Goal: Check status: Check status

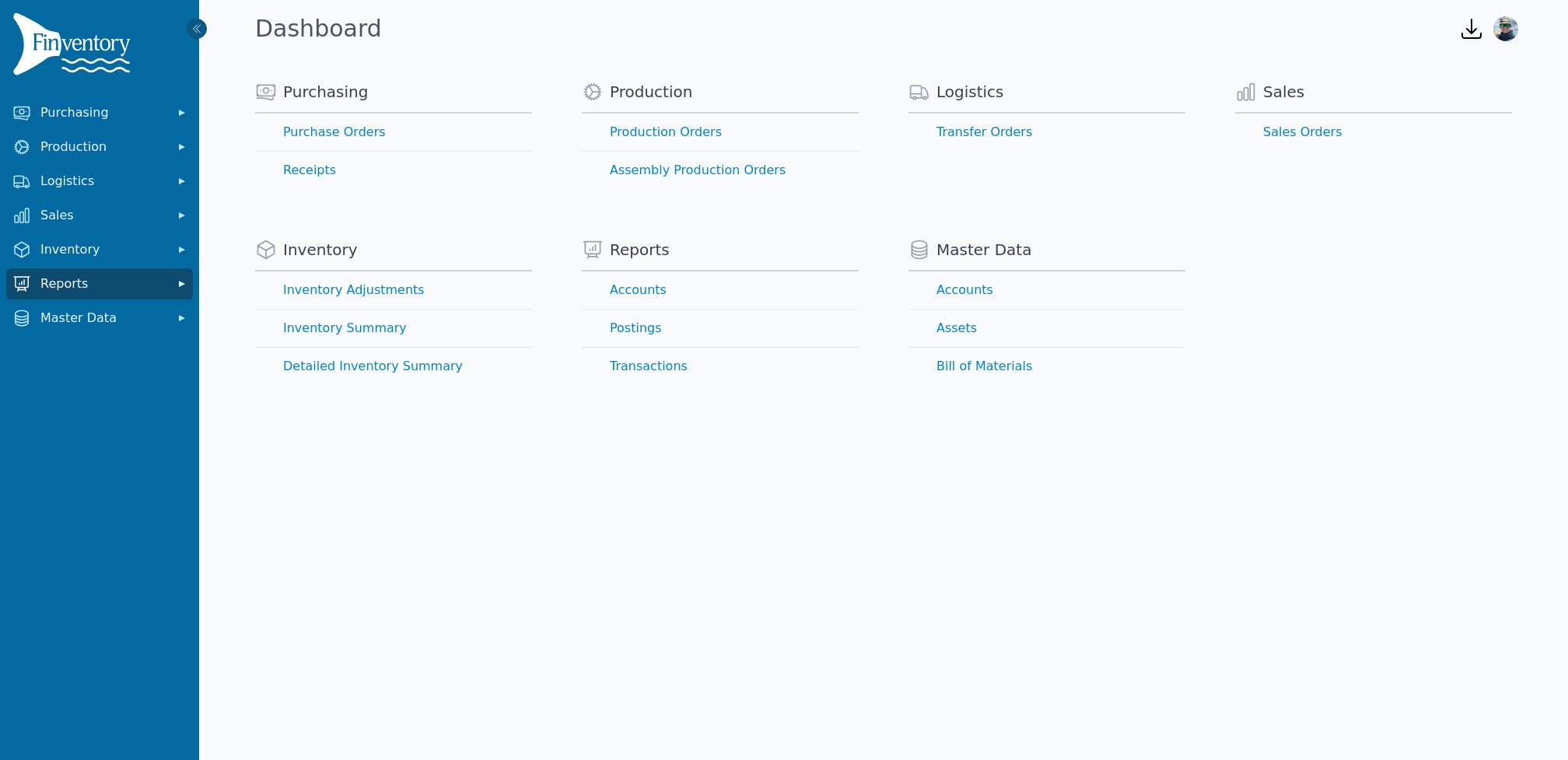
click at [76, 281] on span "Reports" at bounding box center [103, 283] width 125 height 19
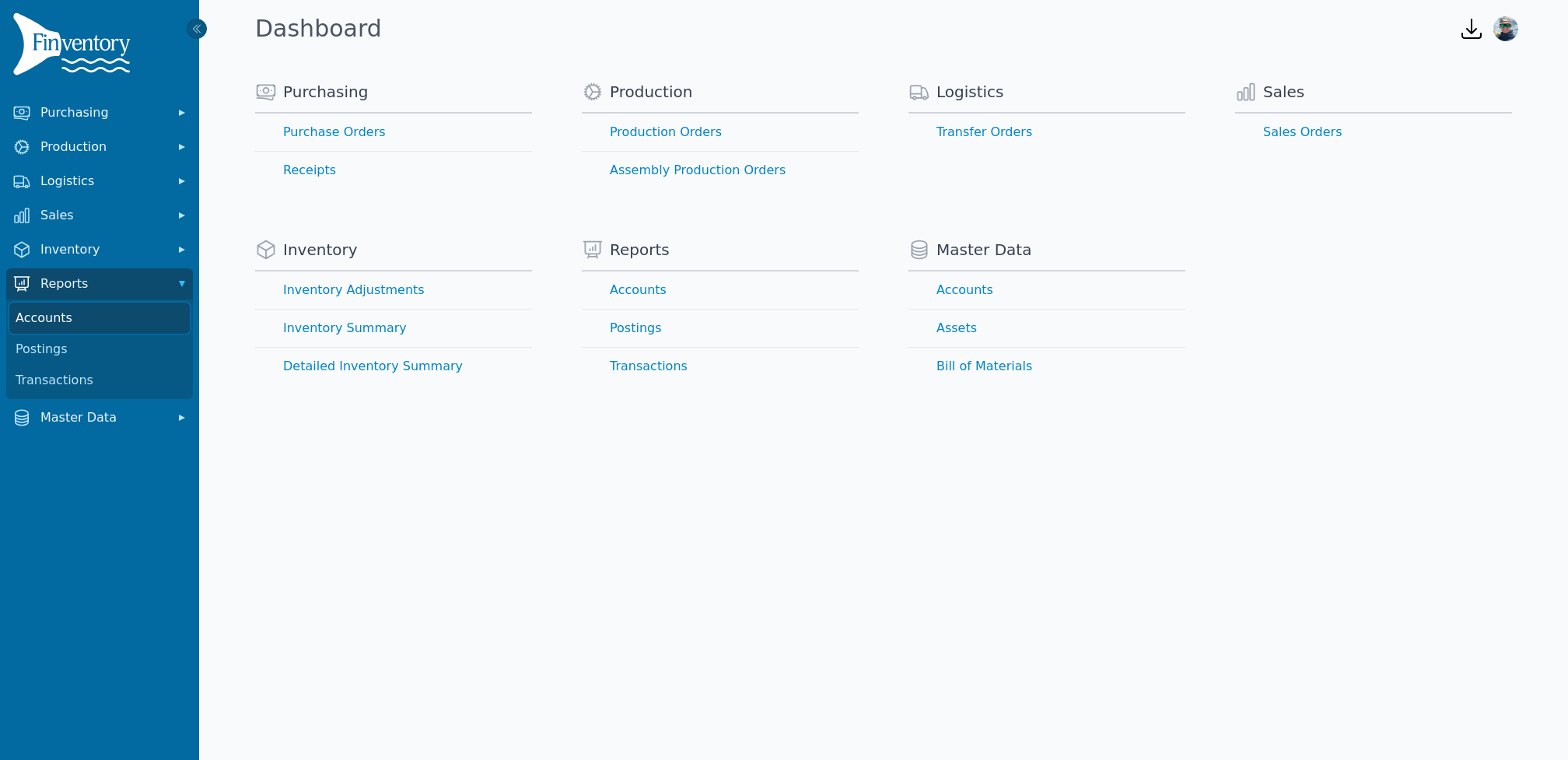
click at [52, 310] on link "Accounts" at bounding box center [99, 318] width 180 height 31
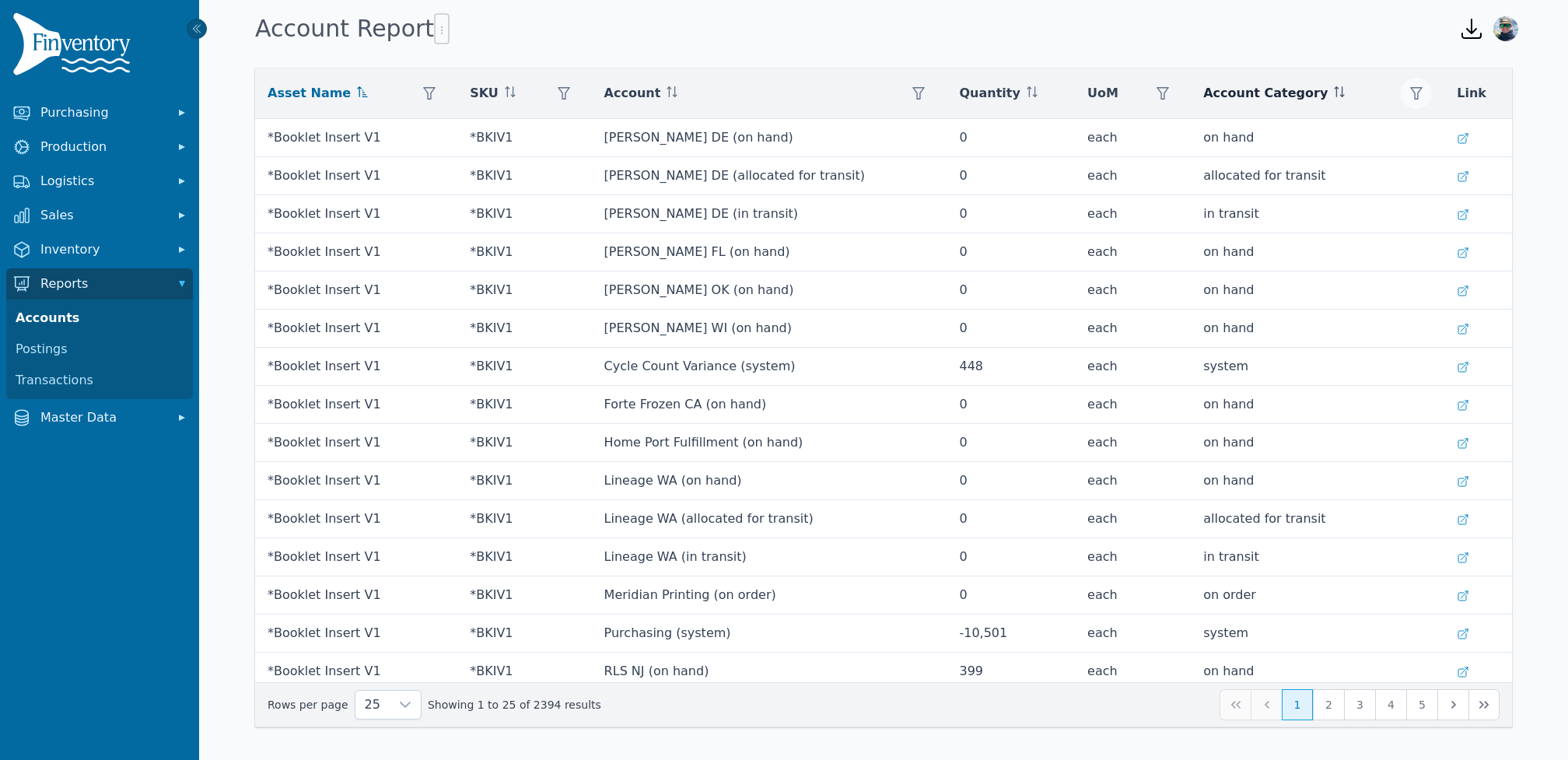
click at [1412, 95] on icon "button" at bounding box center [1416, 93] width 13 height 13
click at [1366, 145] on div "Any" at bounding box center [1320, 135] width 134 height 31
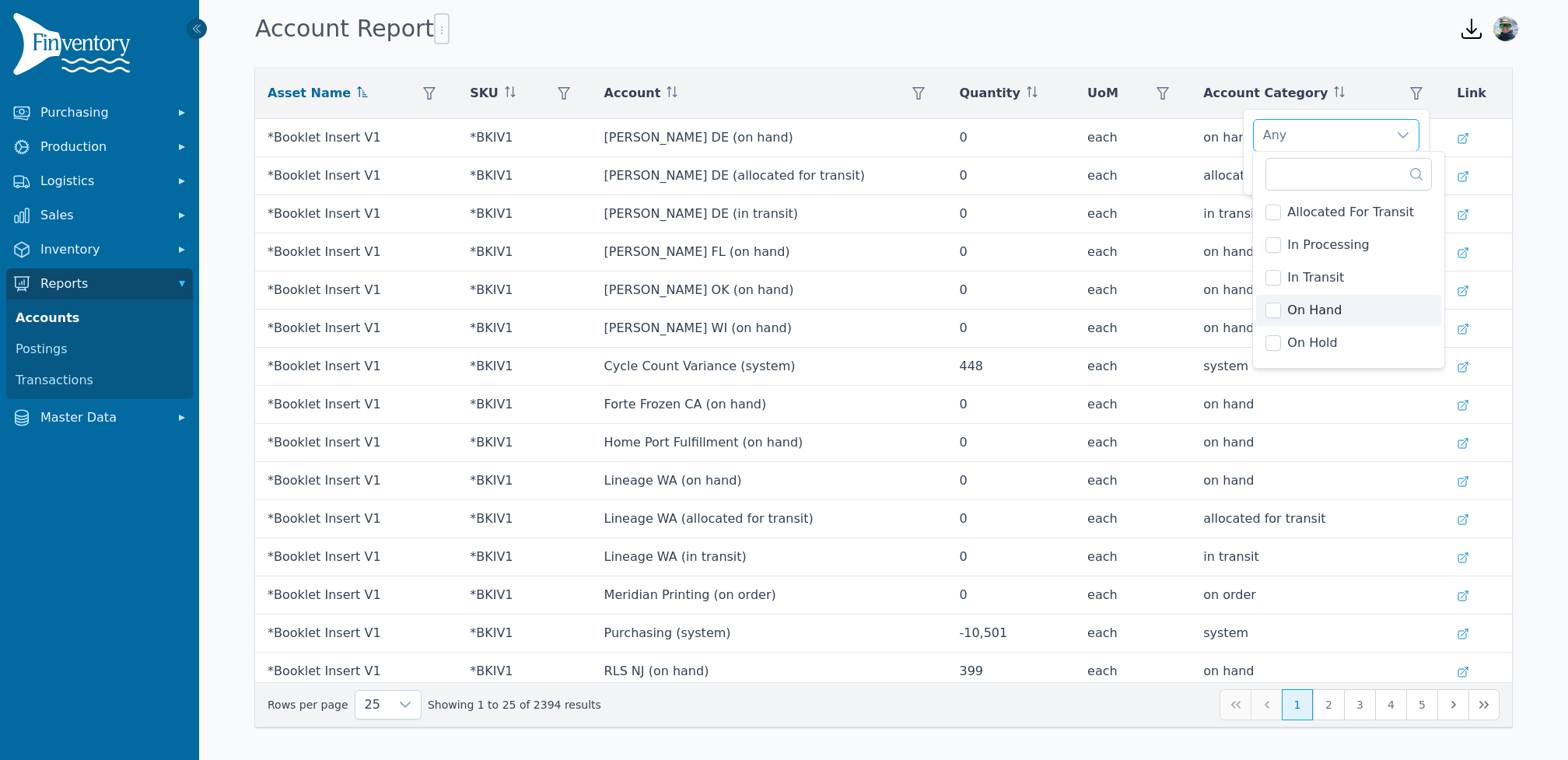
click at [1315, 308] on span "On Hand" at bounding box center [1314, 310] width 54 height 19
click at [1321, 132] on div "On Hand" at bounding box center [1320, 135] width 134 height 31
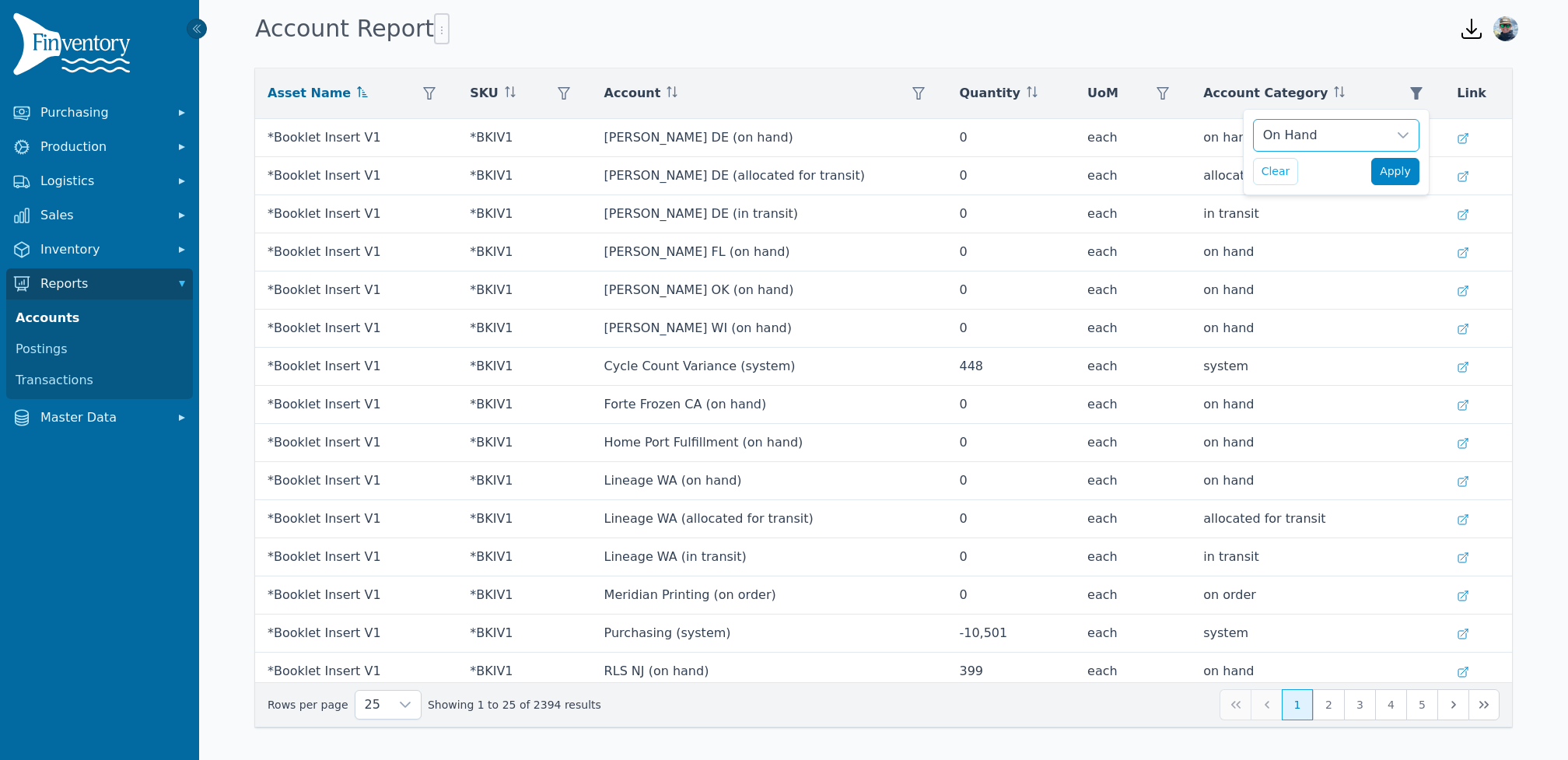
click at [1389, 170] on span "Apply" at bounding box center [1395, 171] width 31 height 16
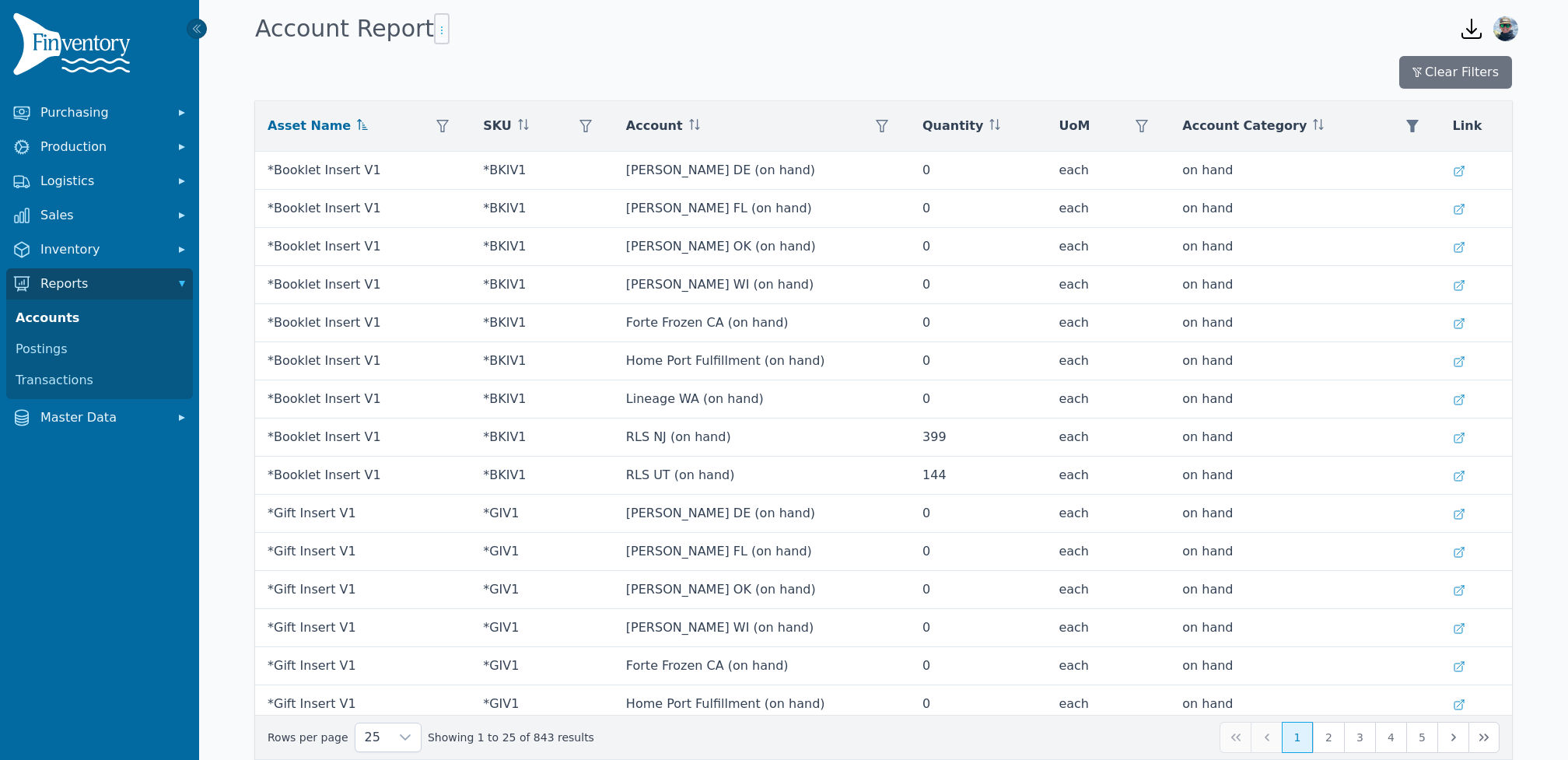
click at [436, 32] on icon "button" at bounding box center [442, 30] width 13 height 13
click at [459, 53] on div "Export .csv" at bounding box center [490, 62] width 137 height 25
click at [84, 256] on span "Inventory" at bounding box center [103, 250] width 125 height 19
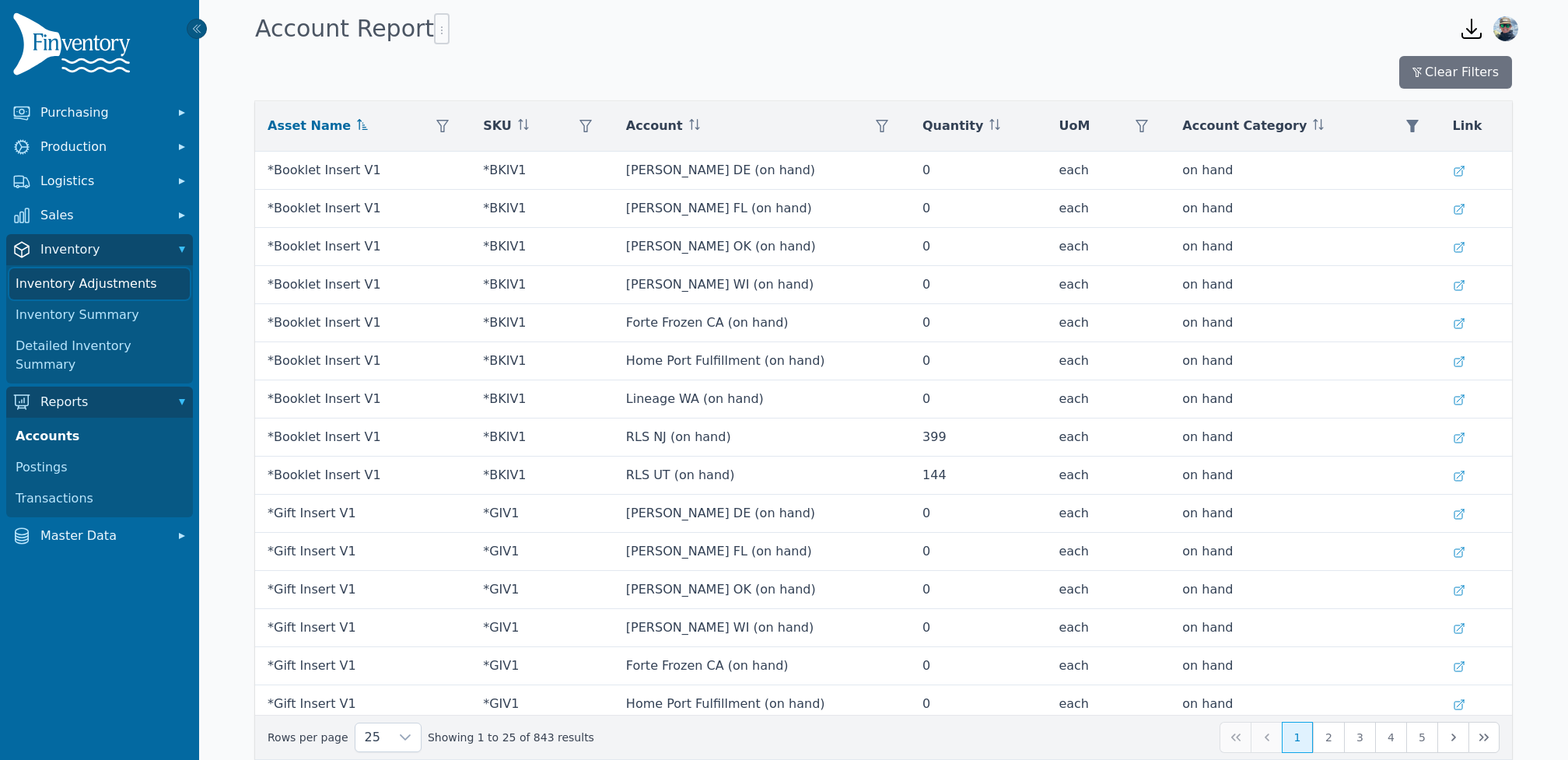
click at [80, 287] on link "Inventory Adjustments" at bounding box center [99, 283] width 180 height 31
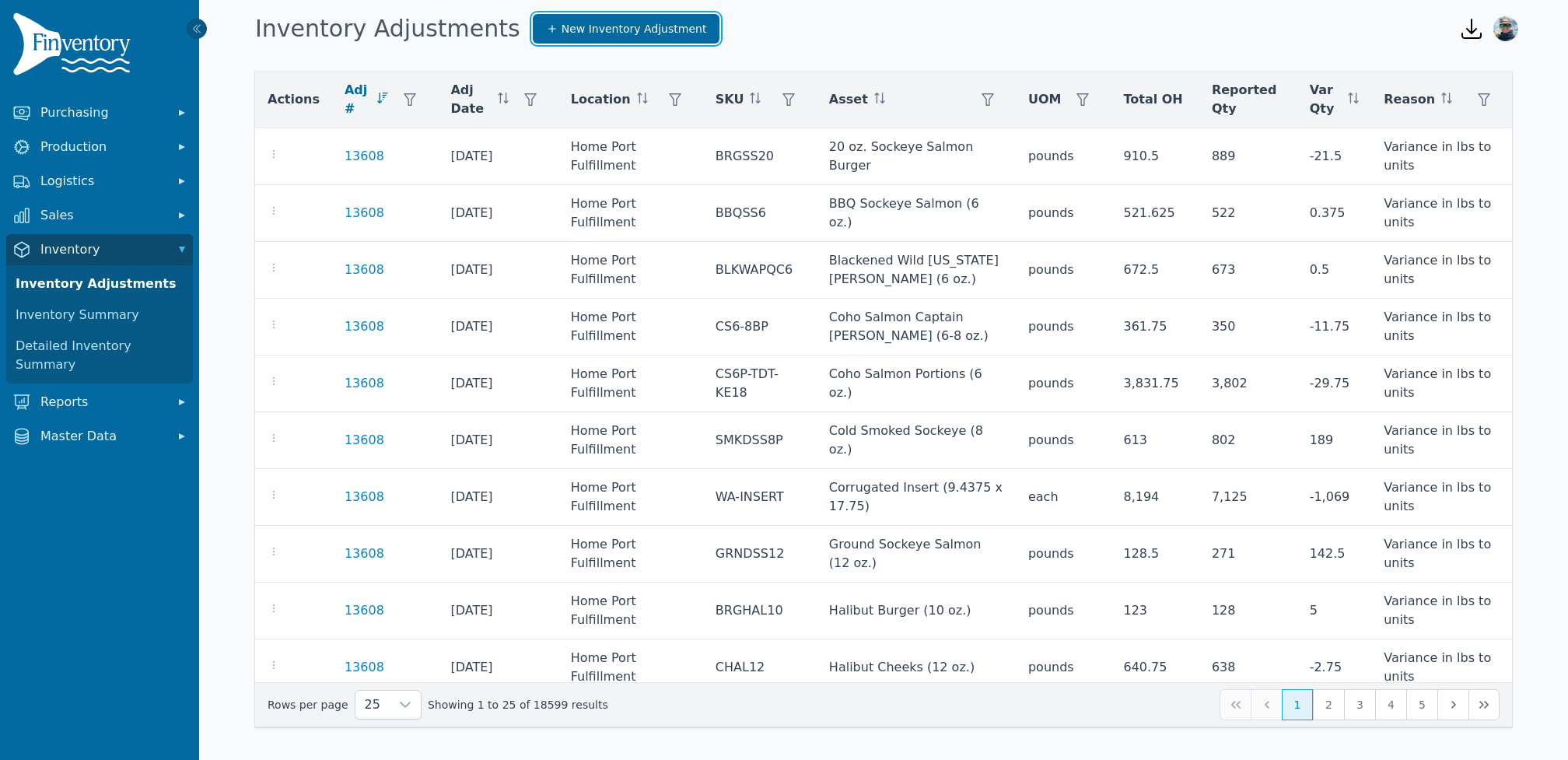
click at [562, 26] on span "New Inventory Adjustment" at bounding box center [634, 29] width 146 height 16
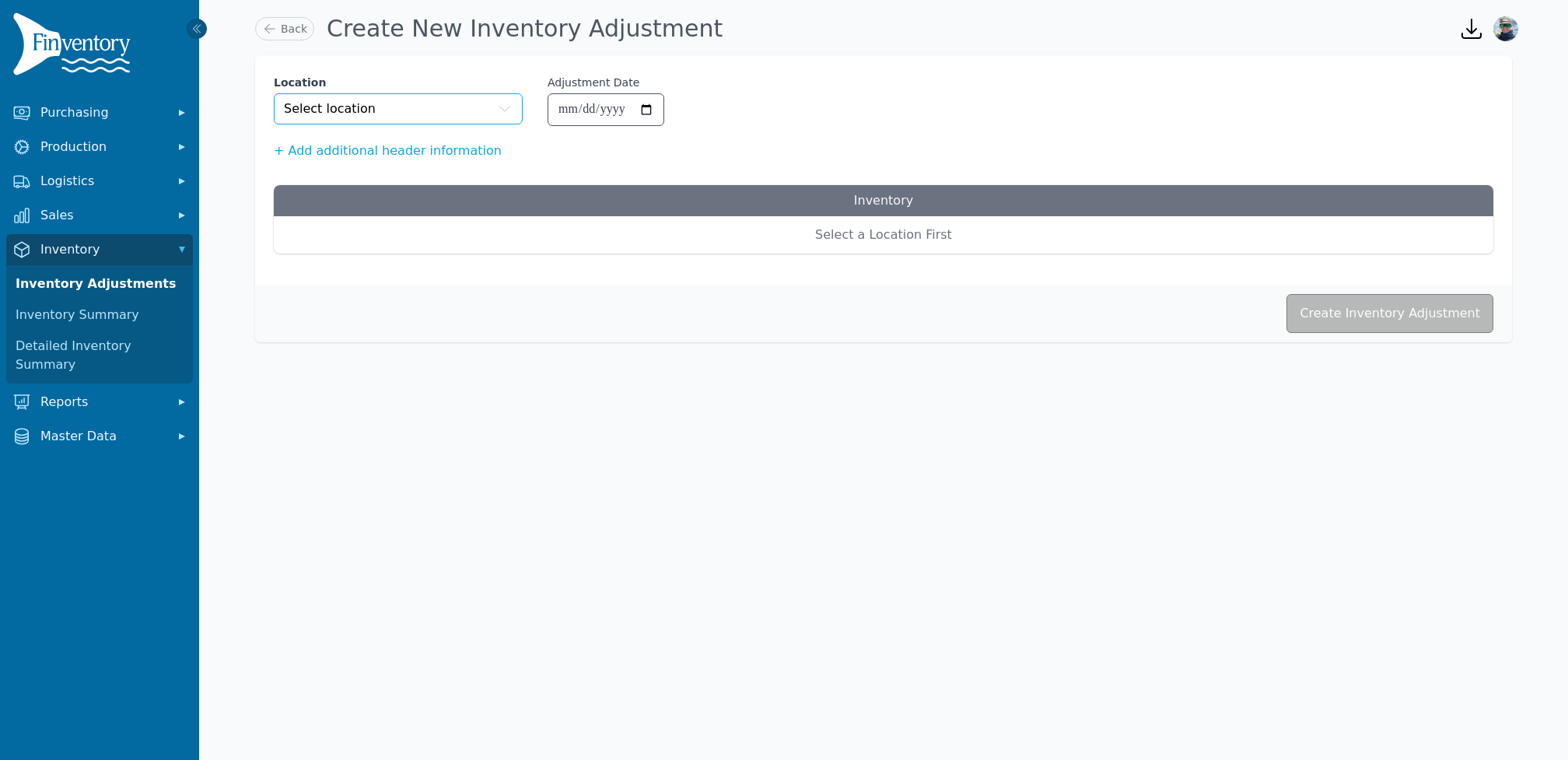
click at [393, 112] on button "Select location" at bounding box center [397, 108] width 249 height 31
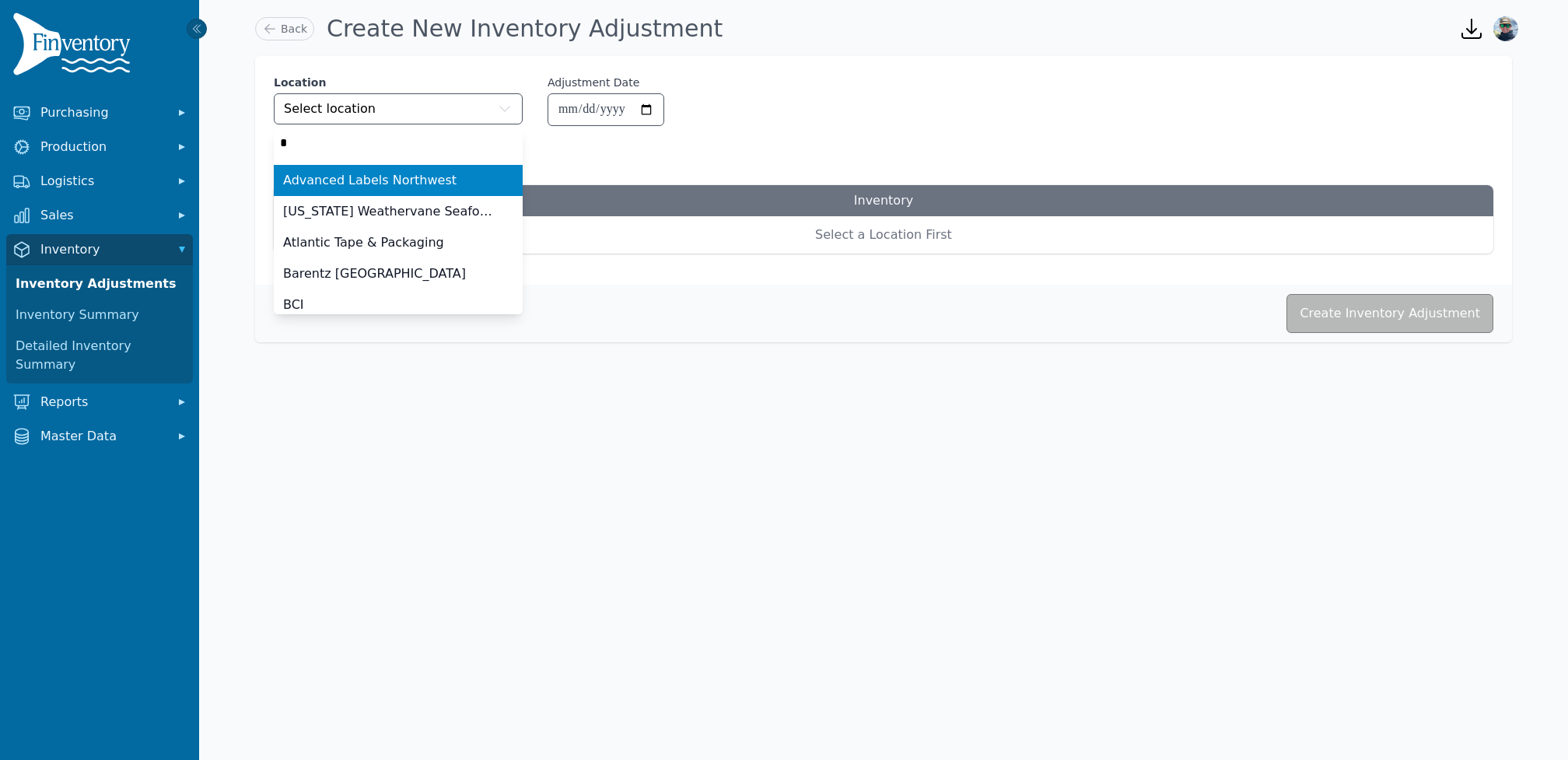
type input "**"
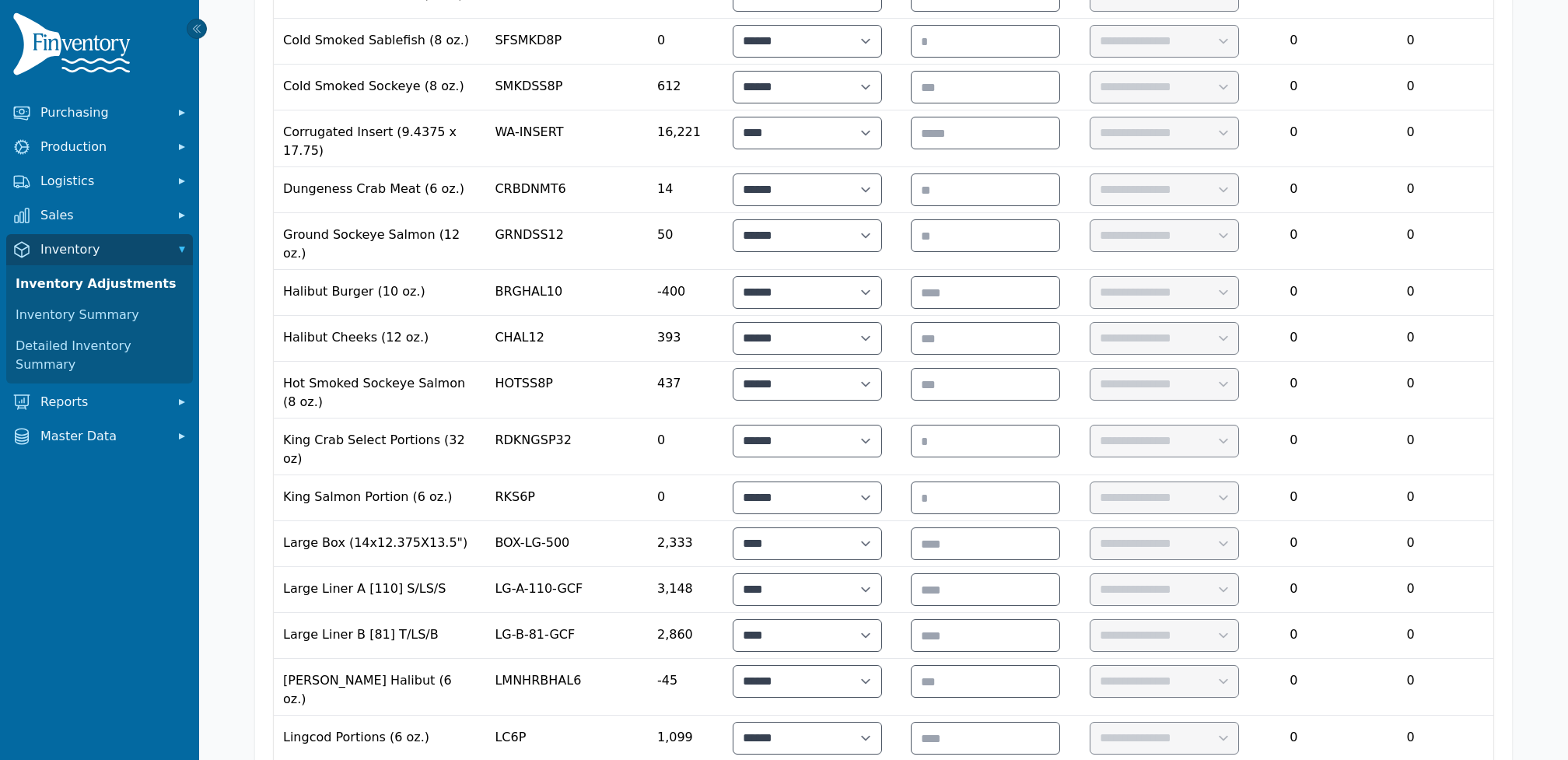
scroll to position [676, 0]
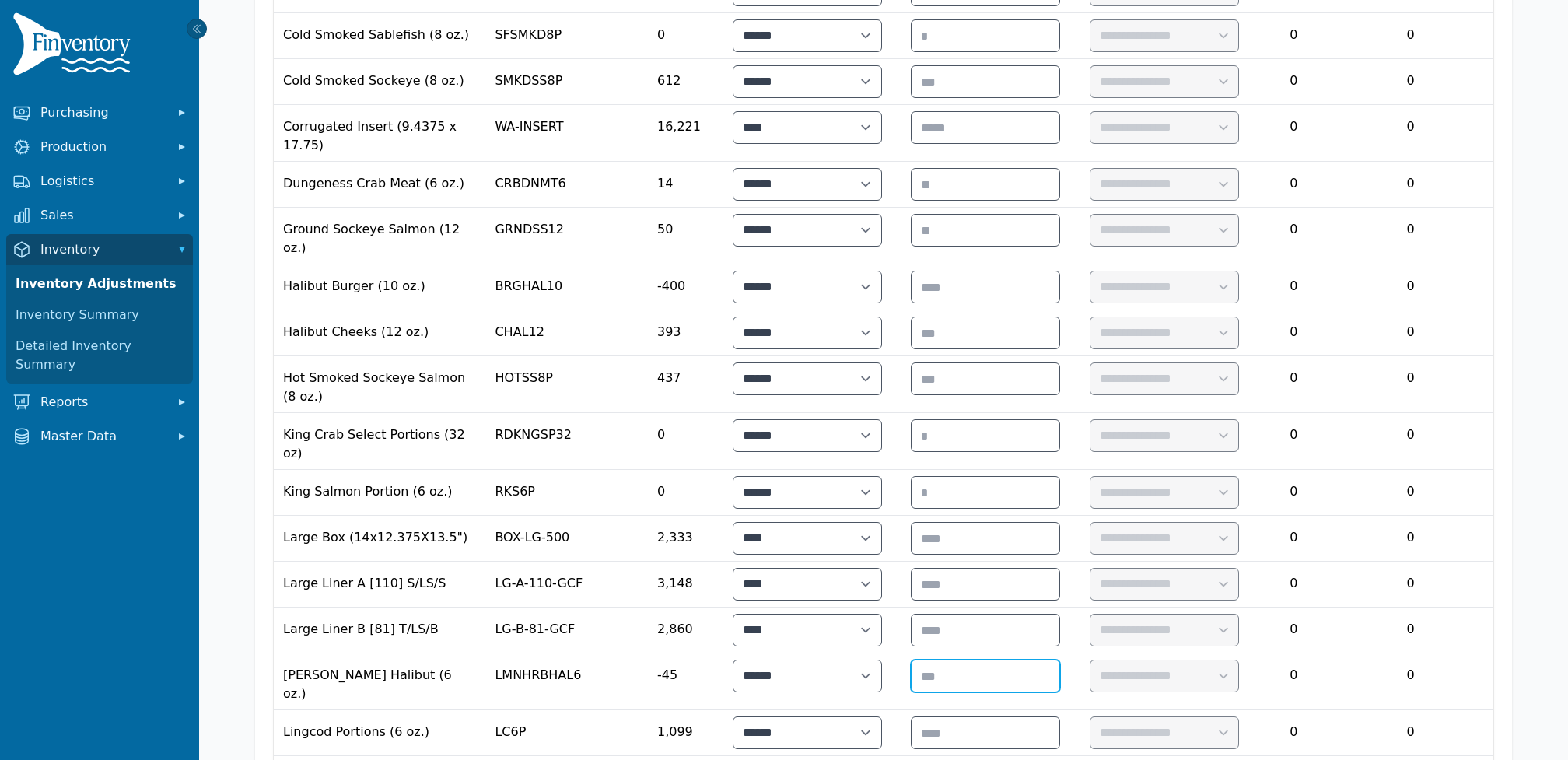
click at [993, 661] on input "number" at bounding box center [985, 676] width 148 height 31
type input "***"
select select "**********"
click at [980, 271] on input "number" at bounding box center [985, 286] width 148 height 31
type input "*"
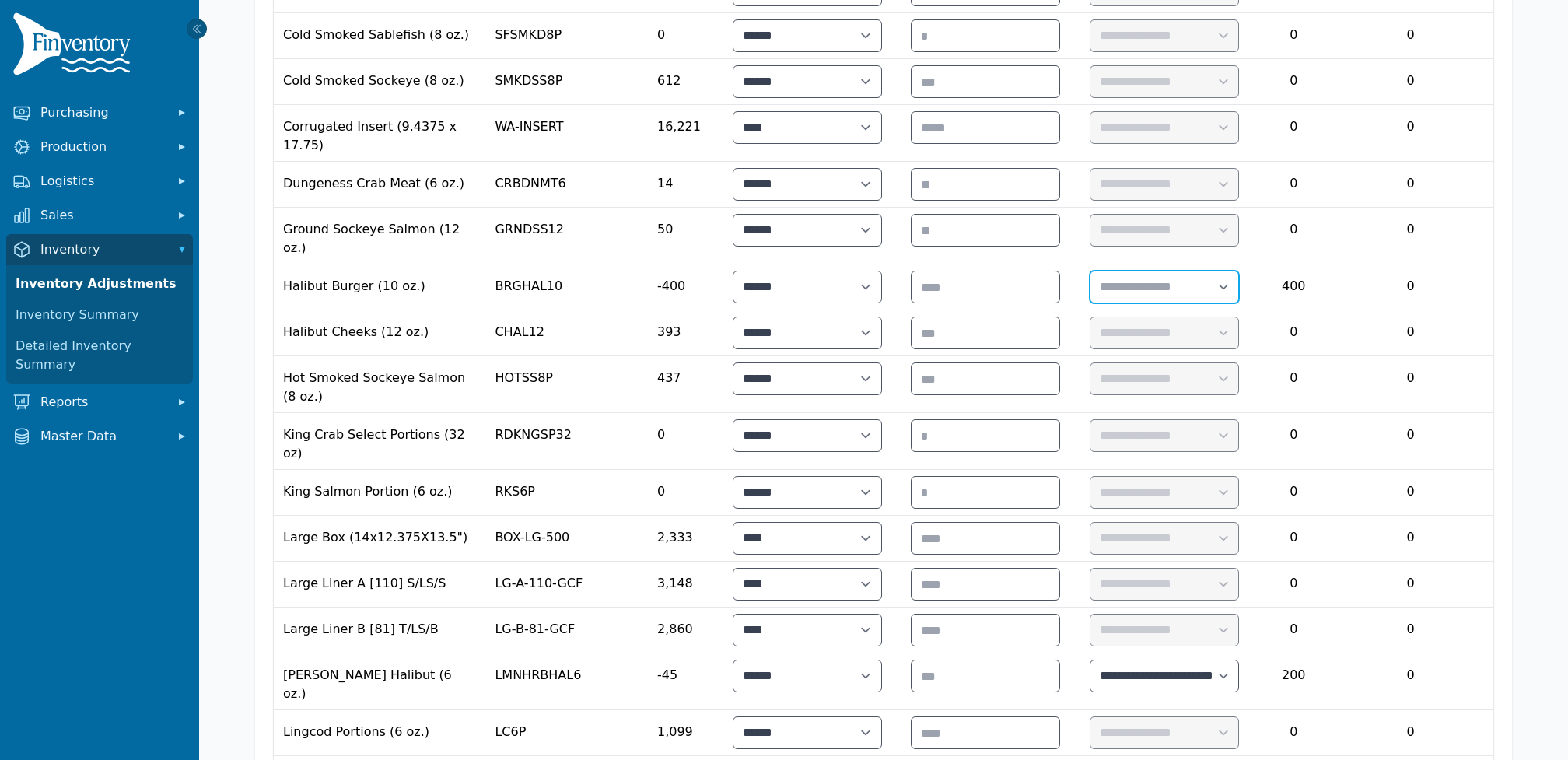
select select "**********"
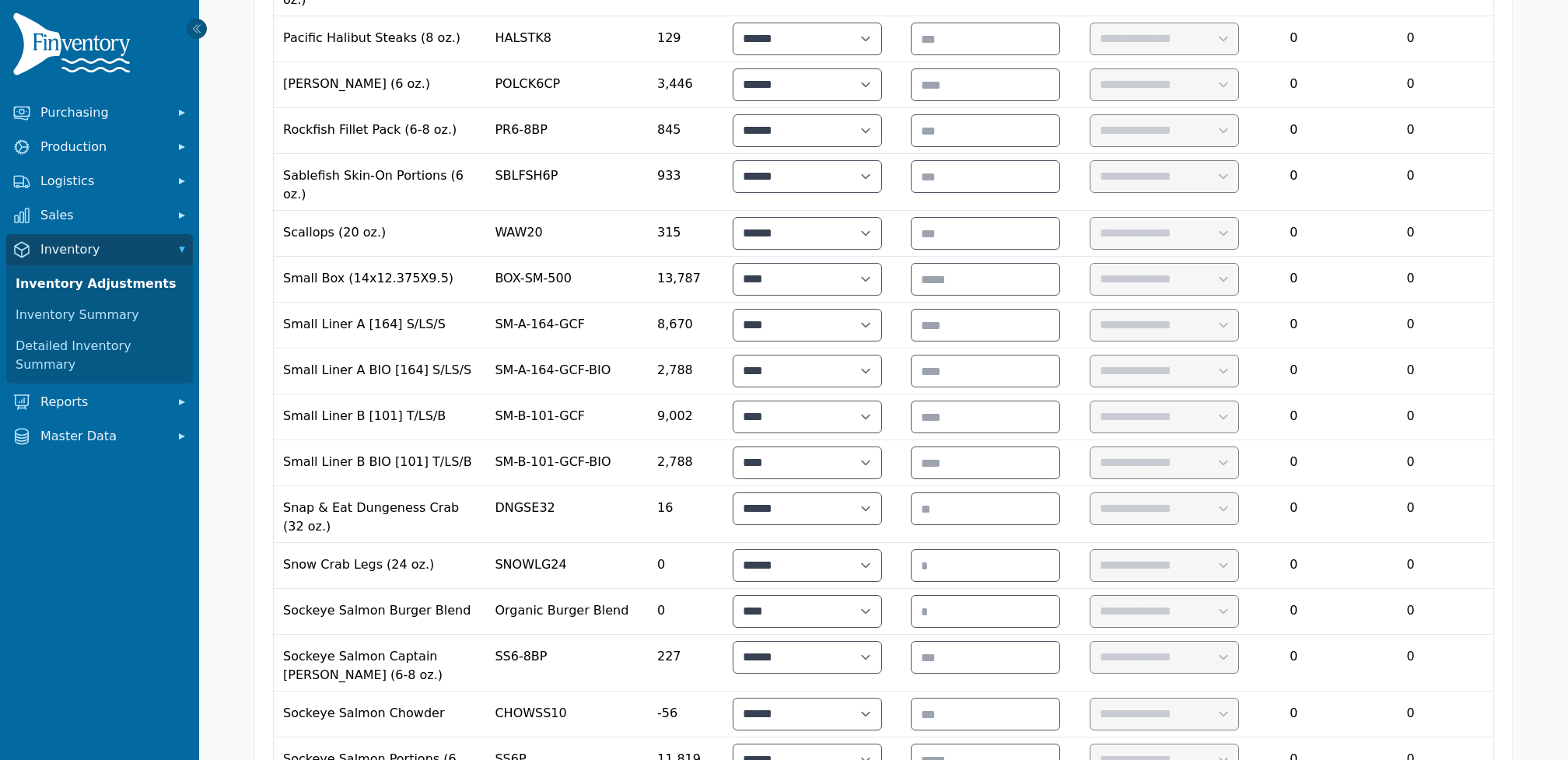
scroll to position [1616, 0]
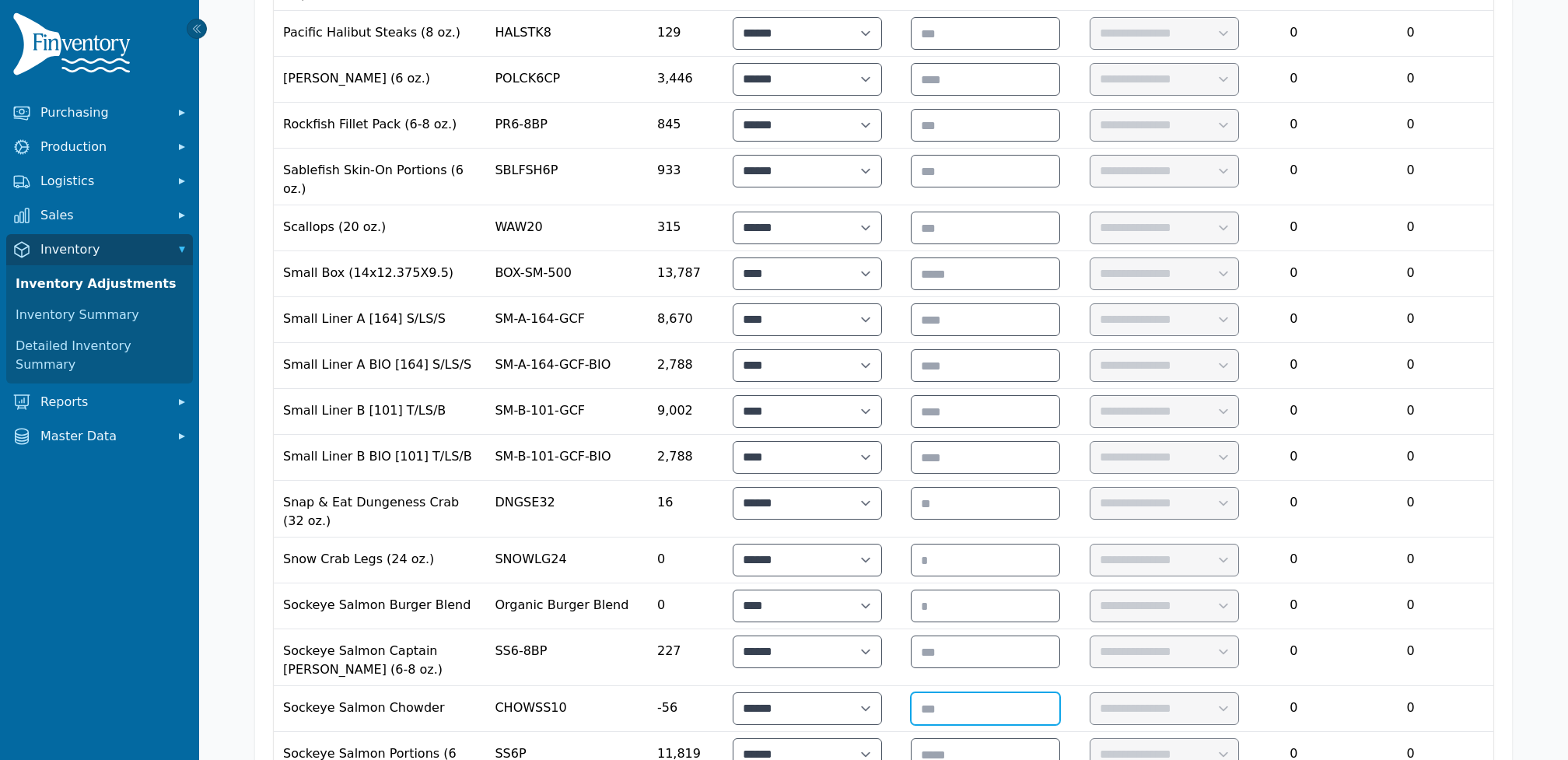
click at [986, 694] on input "number" at bounding box center [985, 708] width 148 height 31
type input "***"
select select "**********"
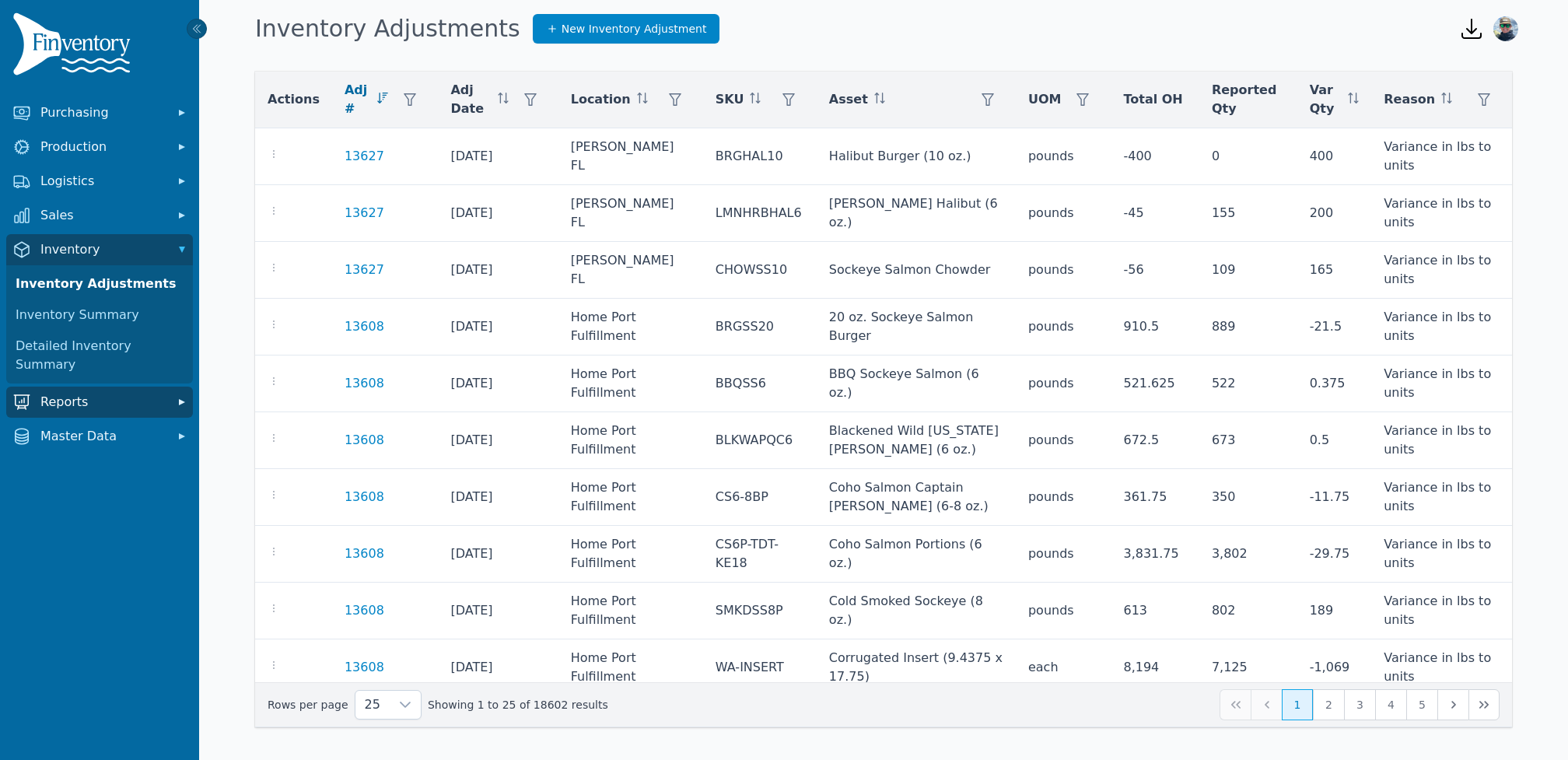
click at [96, 393] on span "Reports" at bounding box center [103, 402] width 125 height 19
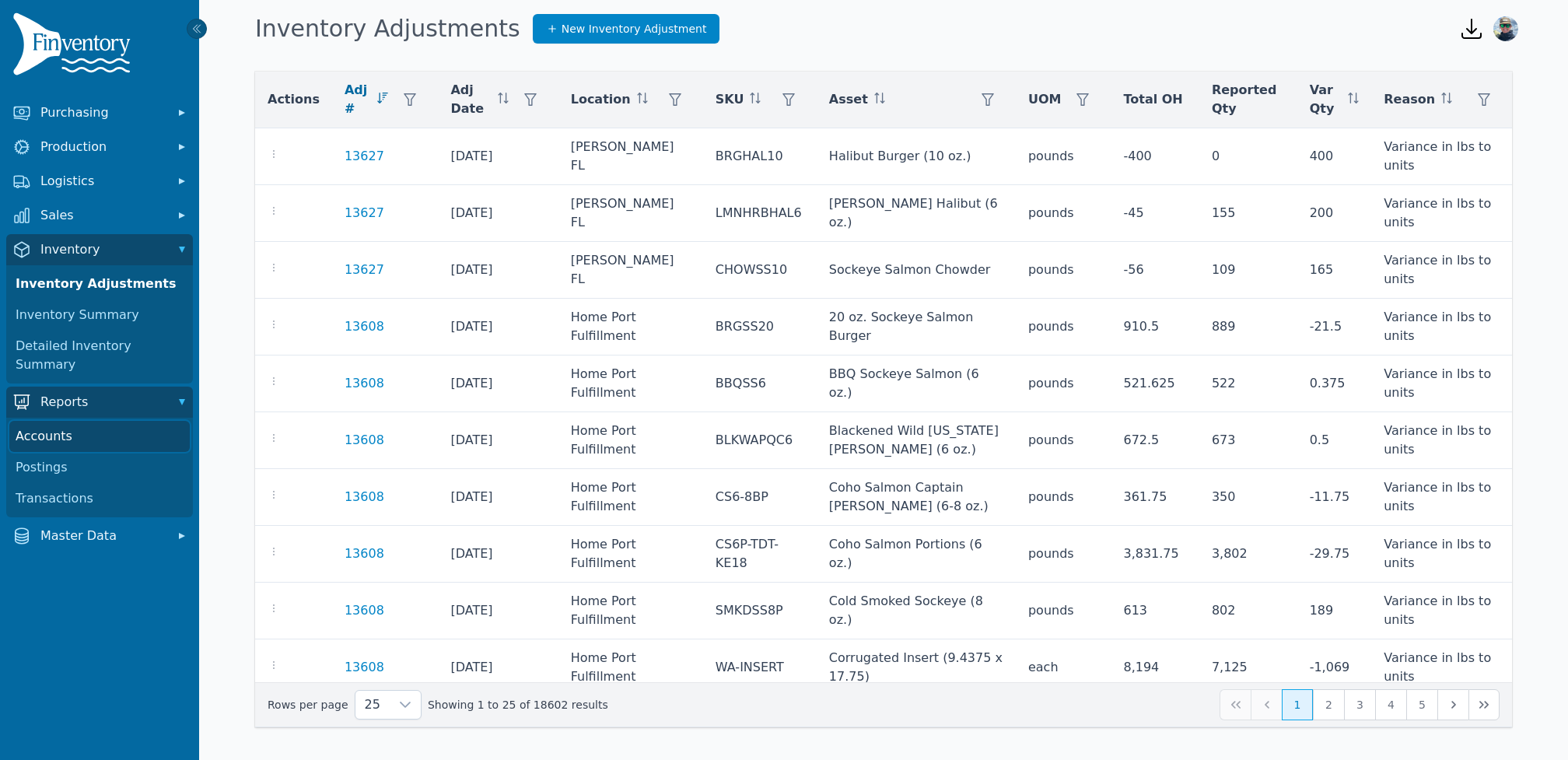
click at [81, 421] on link "Accounts" at bounding box center [99, 436] width 180 height 31
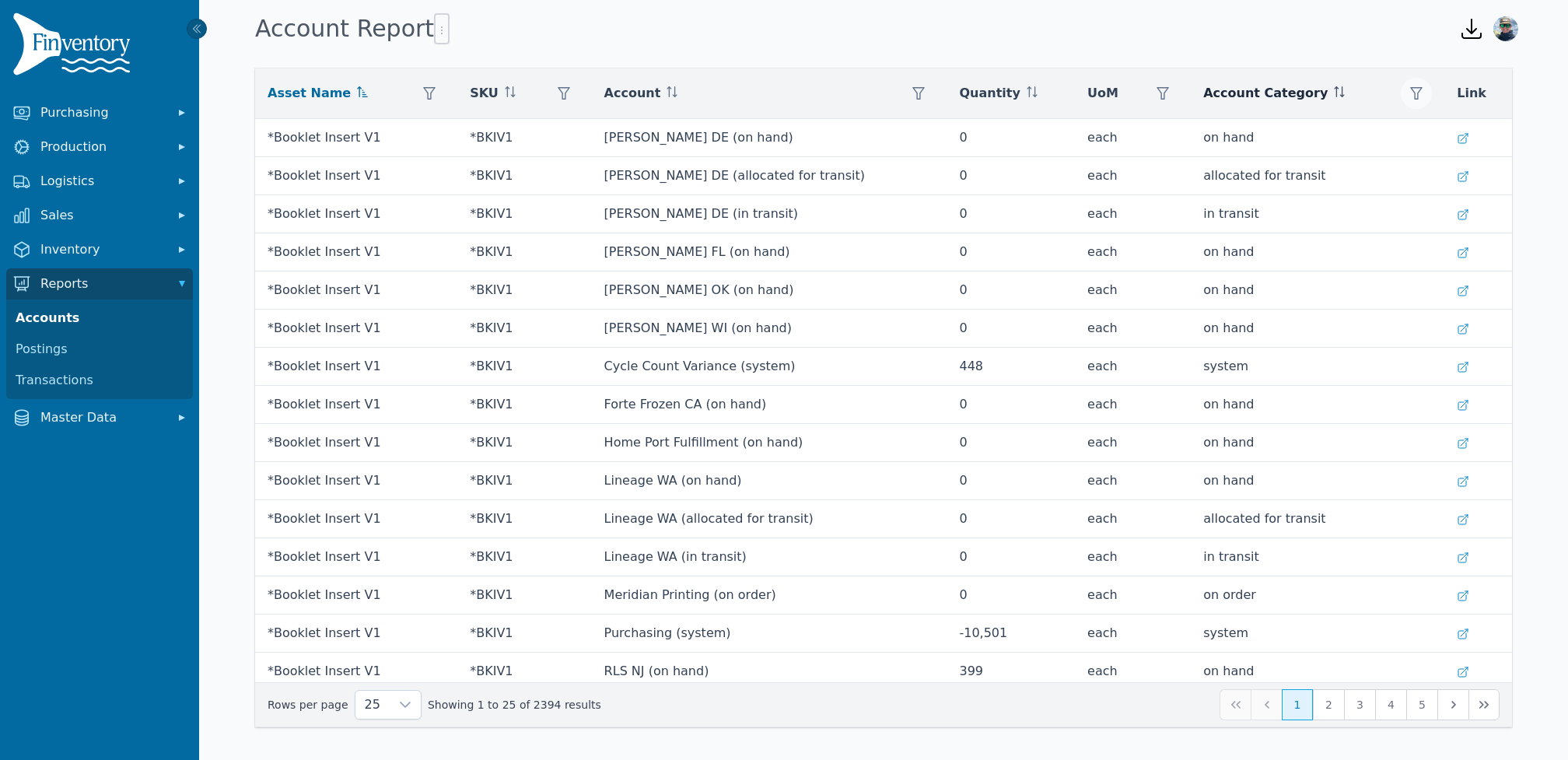
click at [1413, 88] on icon "button" at bounding box center [1416, 93] width 13 height 13
click at [1344, 132] on div "Any" at bounding box center [1320, 135] width 134 height 31
click at [1307, 301] on span "On Hand" at bounding box center [1314, 310] width 54 height 19
click at [1313, 134] on div "On Hand" at bounding box center [1320, 135] width 134 height 31
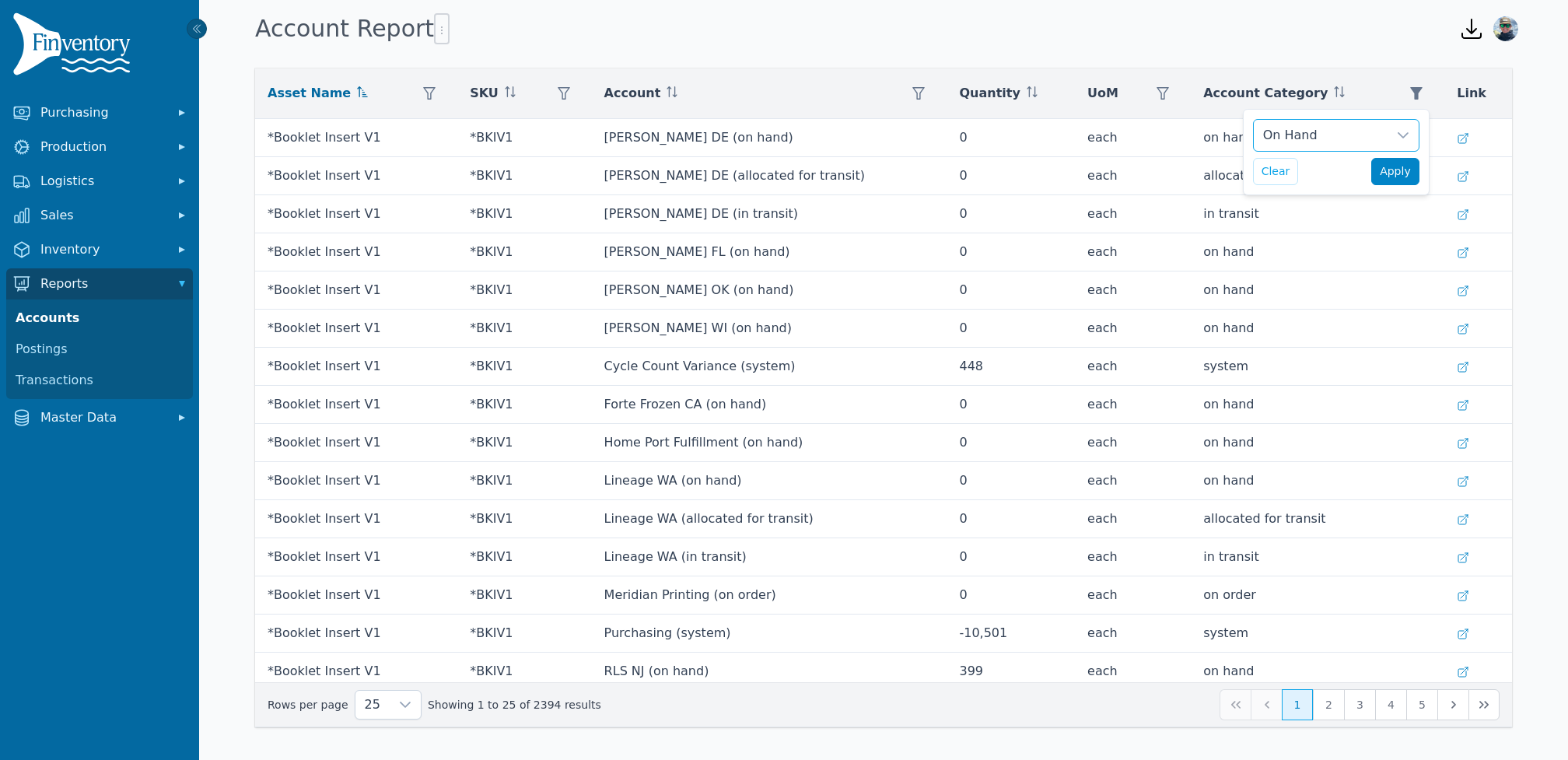
click at [1404, 164] on span "Apply" at bounding box center [1395, 171] width 31 height 16
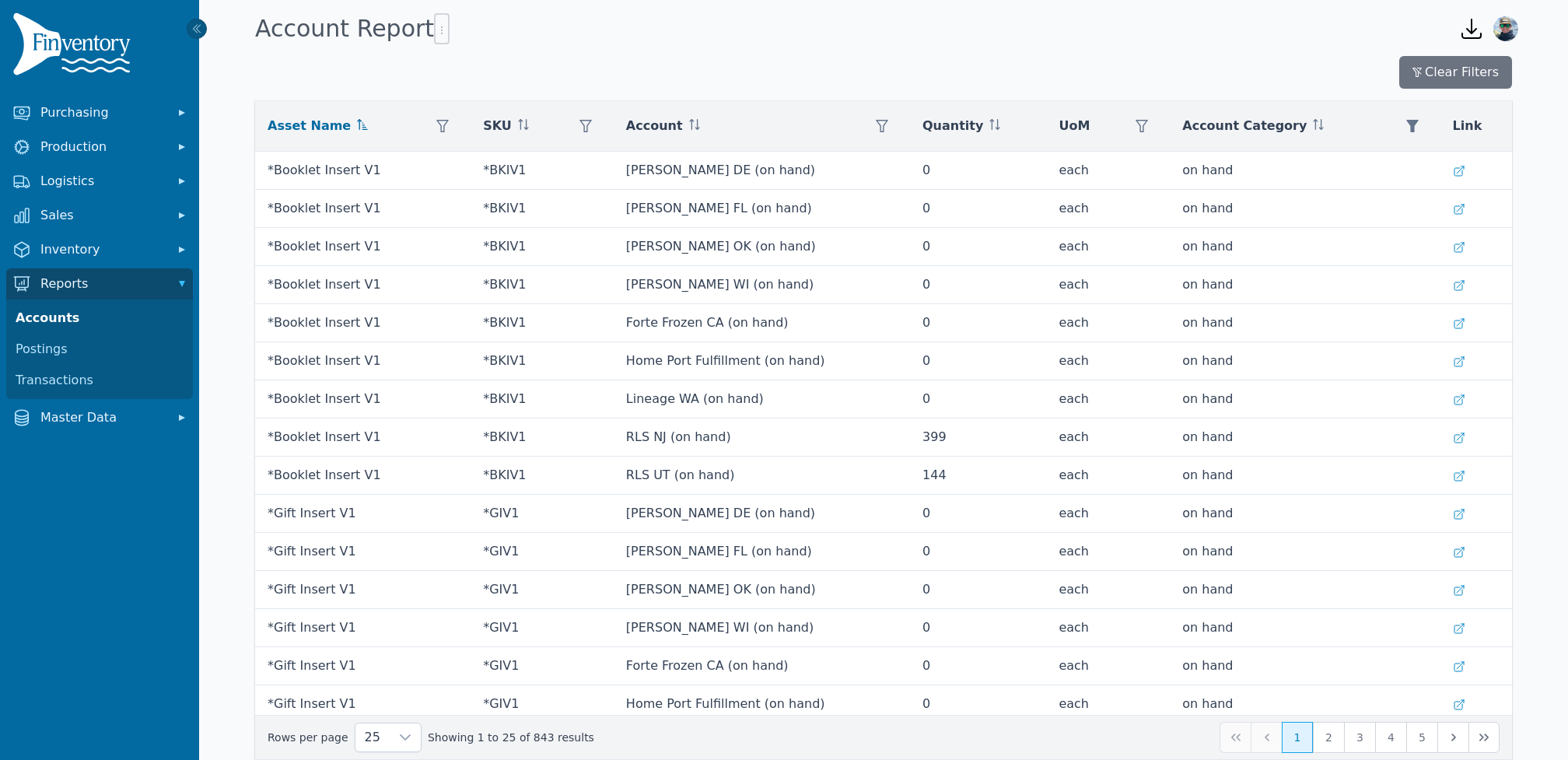
click at [434, 38] on div at bounding box center [442, 28] width 16 height 31
click at [434, 23] on div at bounding box center [442, 28] width 16 height 31
click at [436, 32] on icon "button" at bounding box center [442, 30] width 13 height 13
click at [448, 59] on span "Export .csv" at bounding box center [467, 62] width 89 height 13
click at [92, 248] on span "Inventory" at bounding box center [103, 250] width 125 height 19
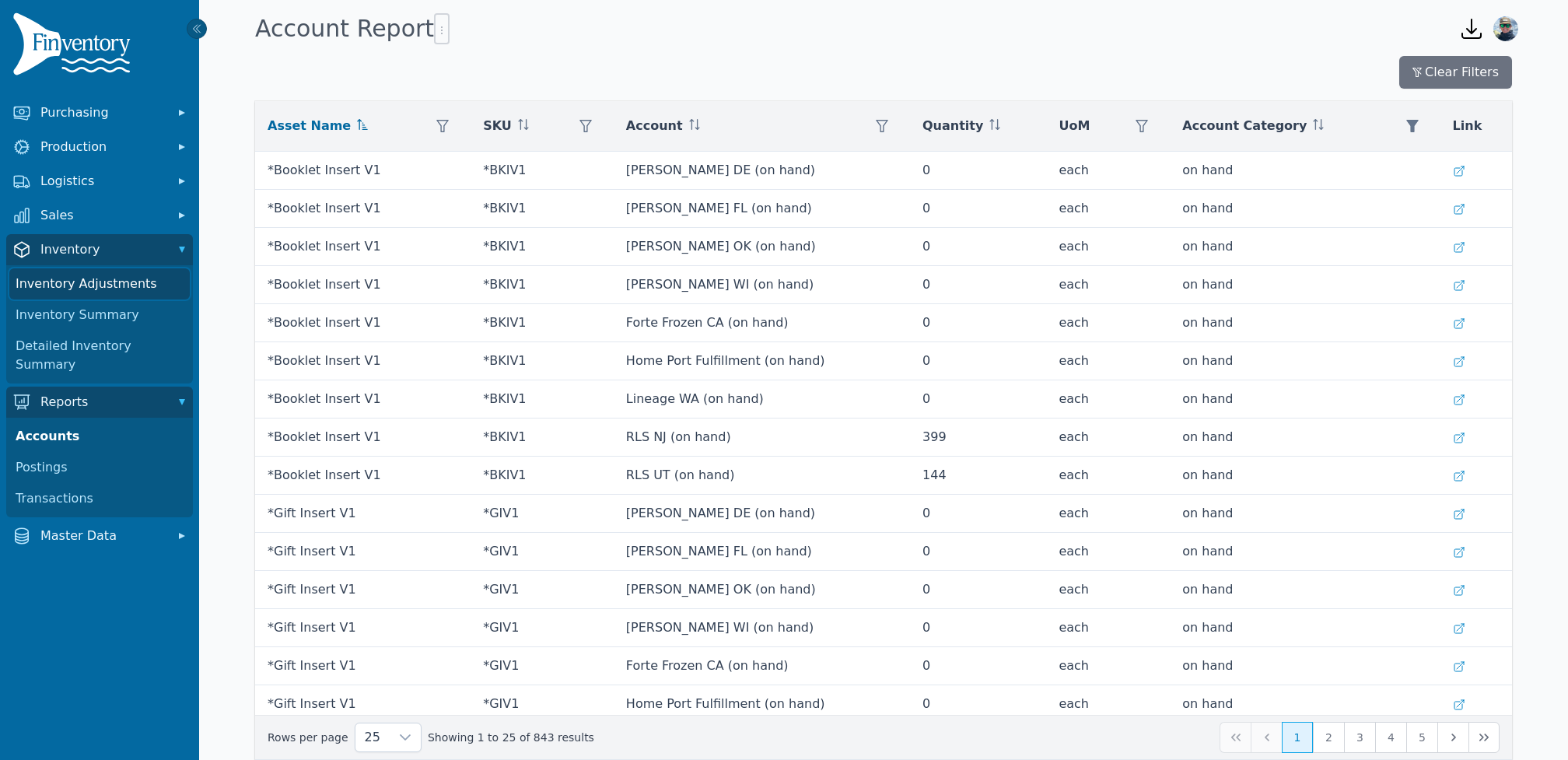
click at [124, 280] on link "Inventory Adjustments" at bounding box center [99, 283] width 180 height 31
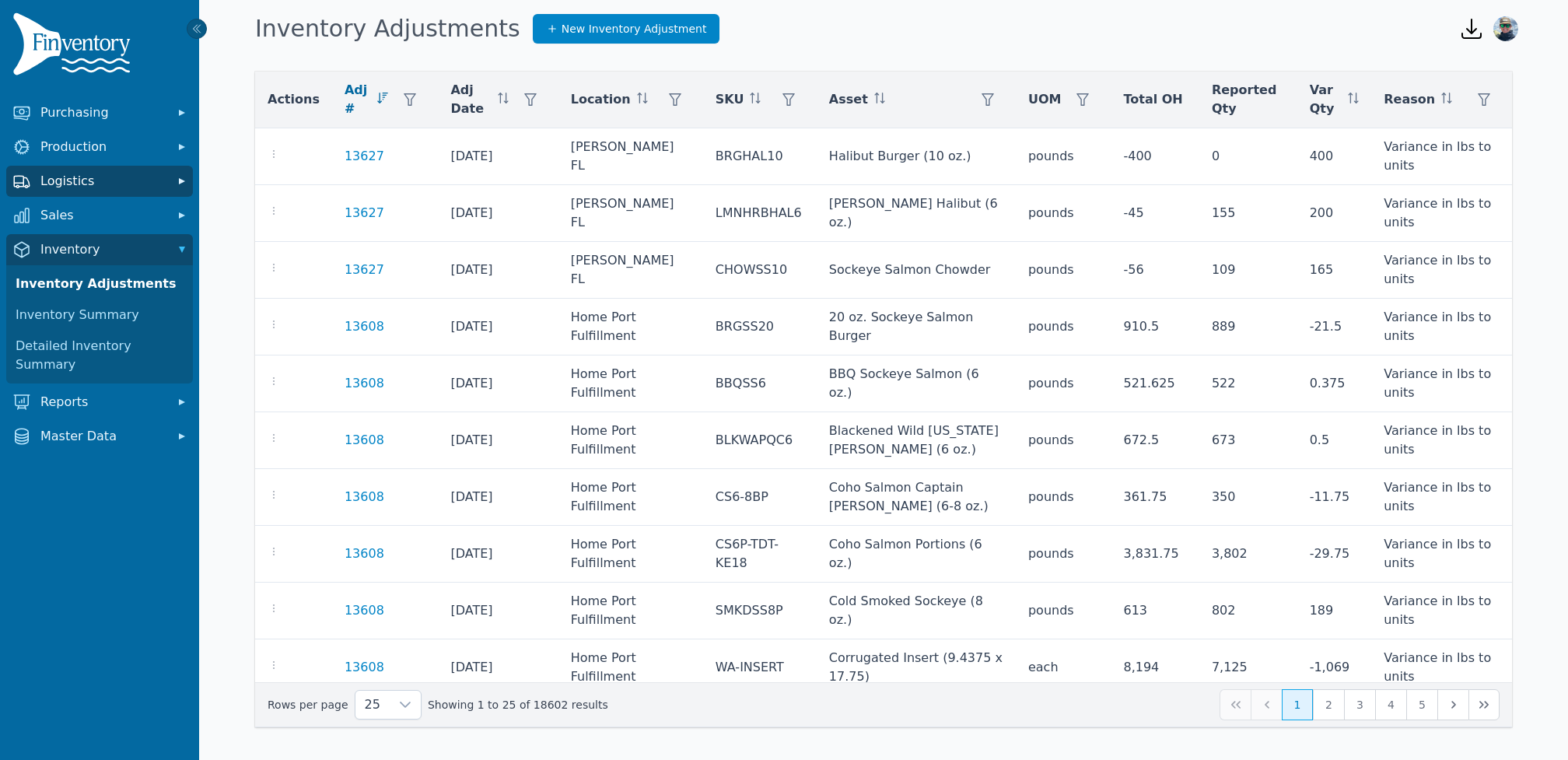
click at [112, 179] on span "Logistics" at bounding box center [103, 181] width 125 height 19
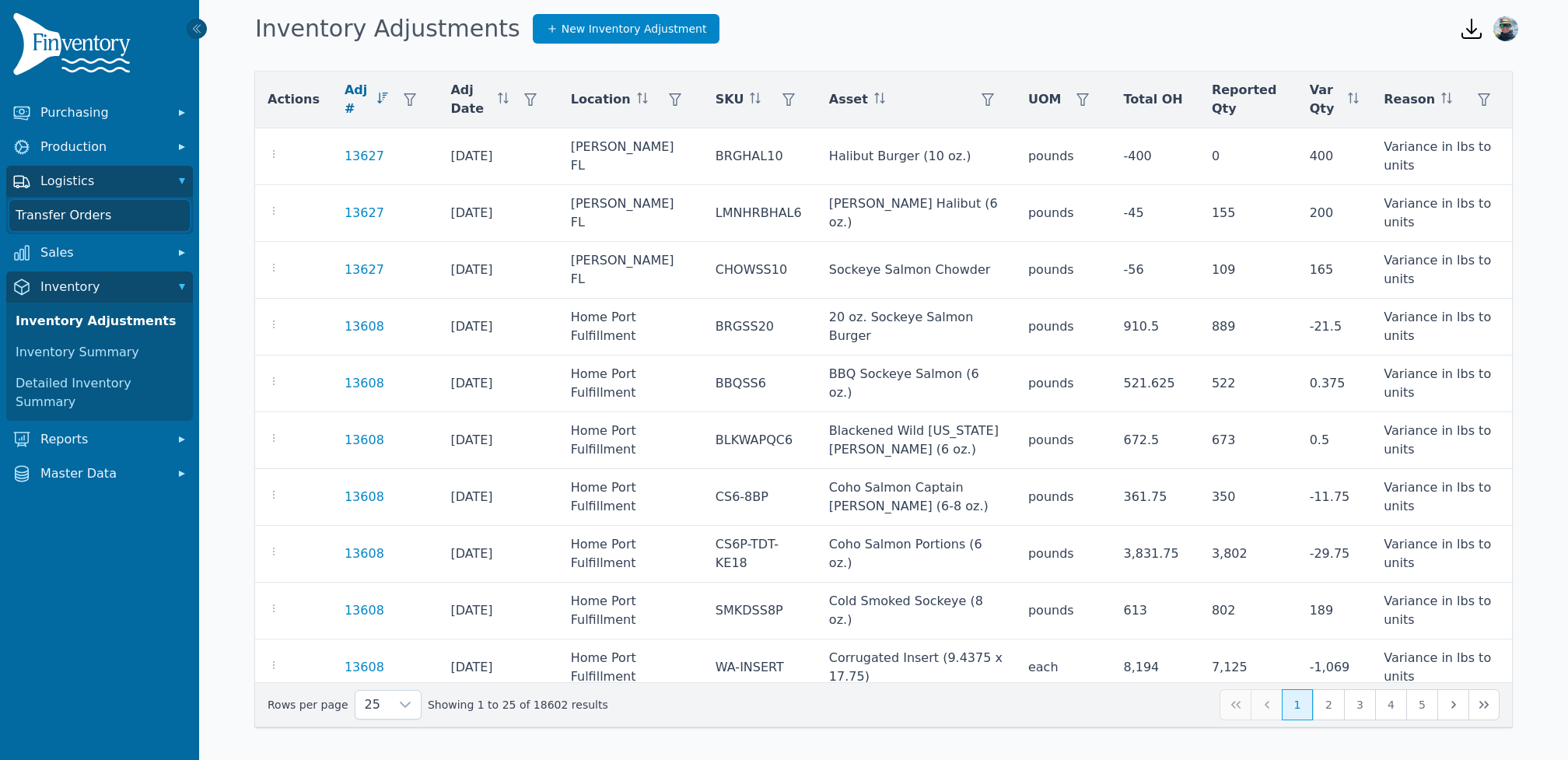
click at [85, 213] on link "Transfer Orders" at bounding box center [99, 215] width 180 height 31
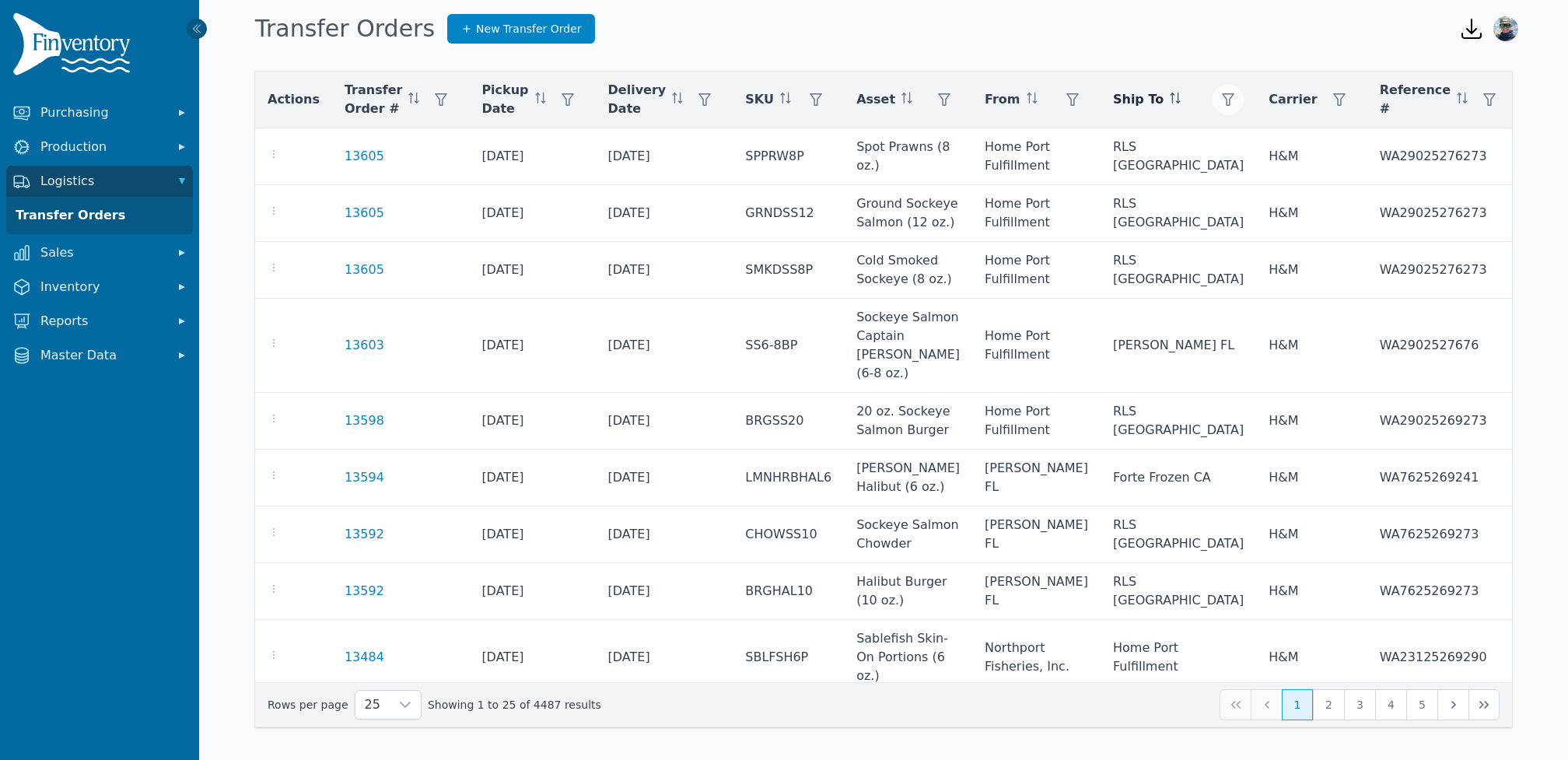
click at [1222, 101] on icon "button" at bounding box center [1228, 99] width 13 height 13
click at [1130, 138] on div "Any" at bounding box center [1170, 141] width 134 height 31
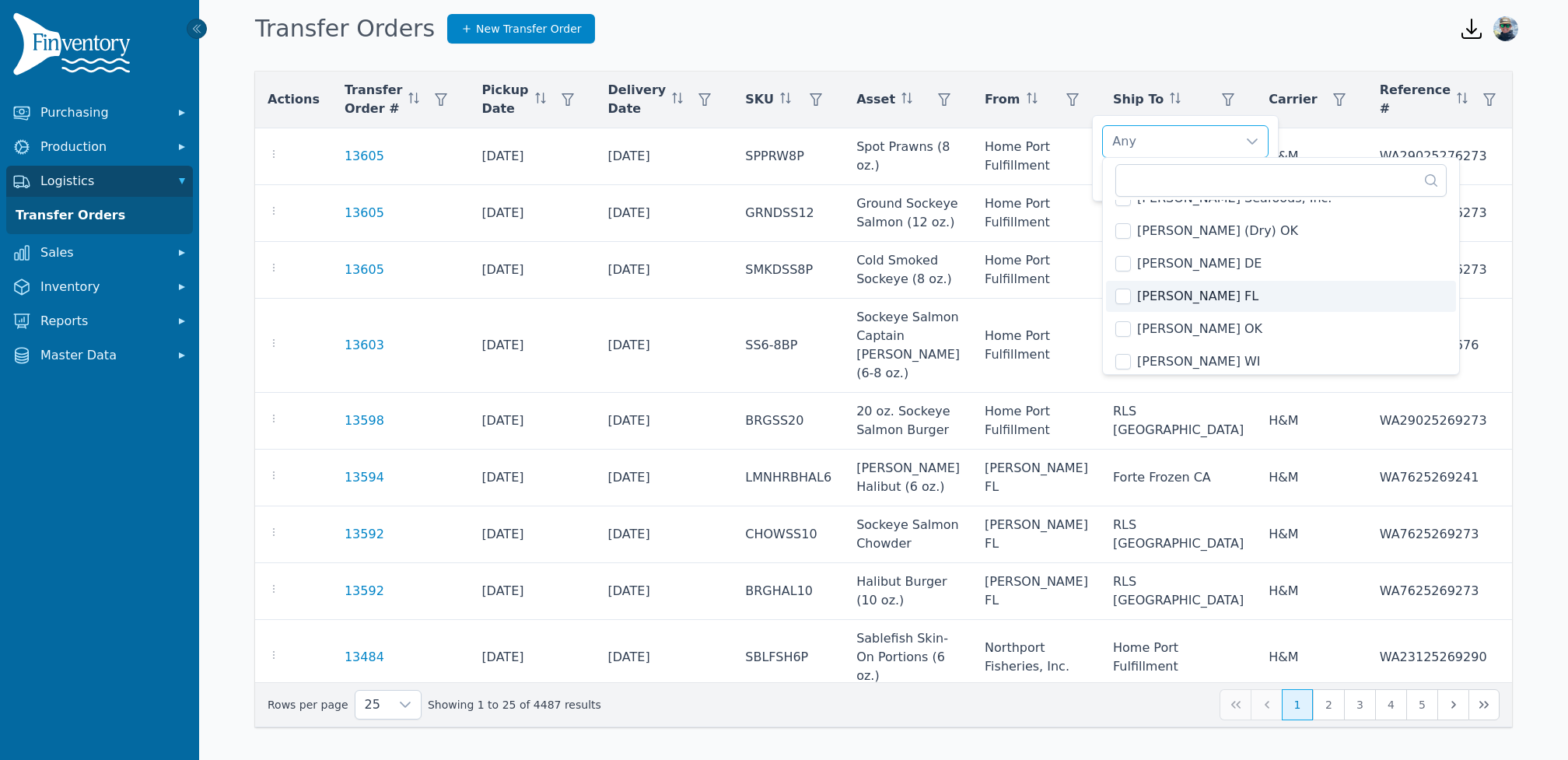
click at [1171, 294] on span "[PERSON_NAME] FL" at bounding box center [1198, 296] width 122 height 19
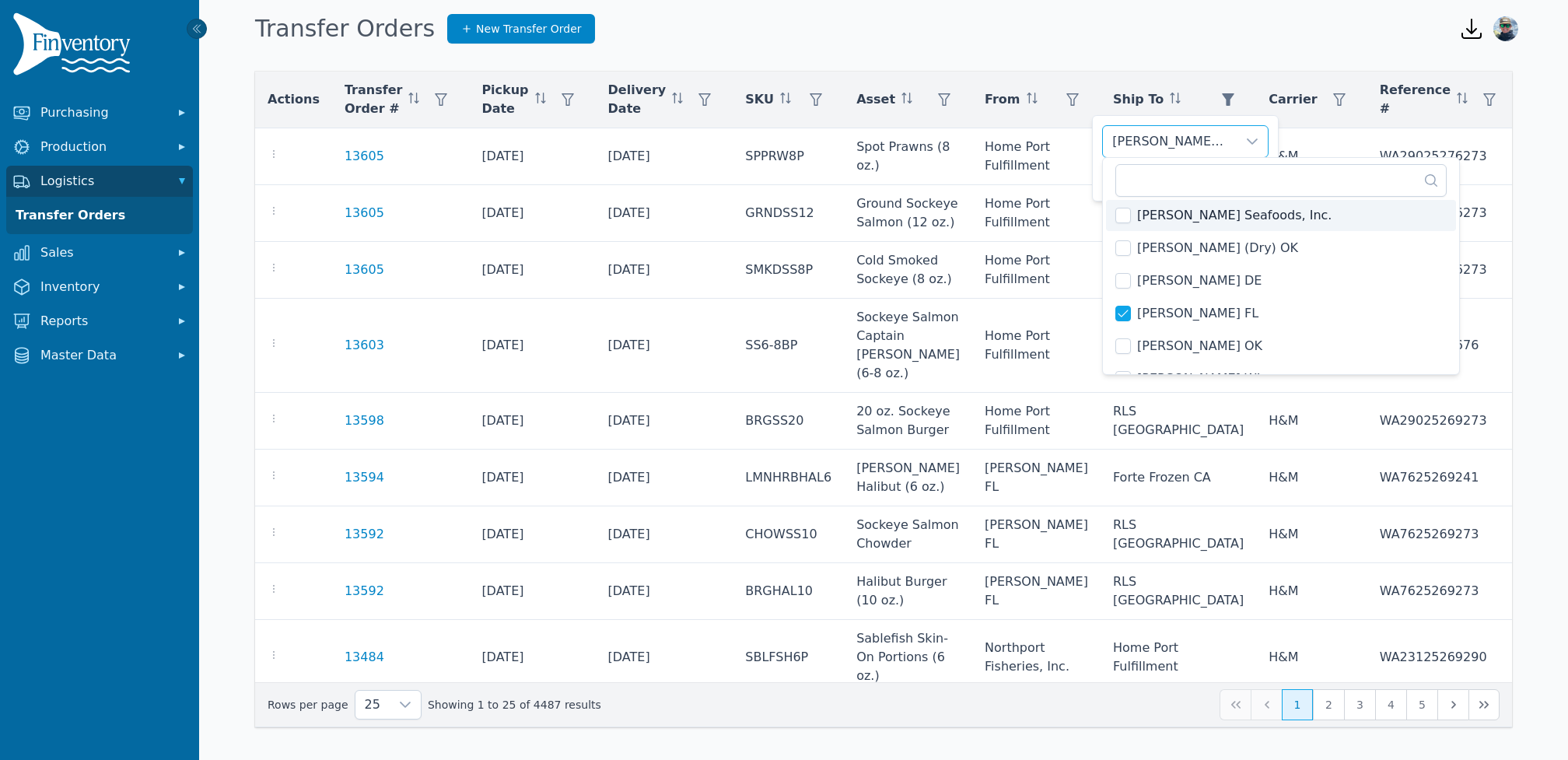
click at [1173, 147] on div "[PERSON_NAME] FL" at bounding box center [1170, 141] width 134 height 31
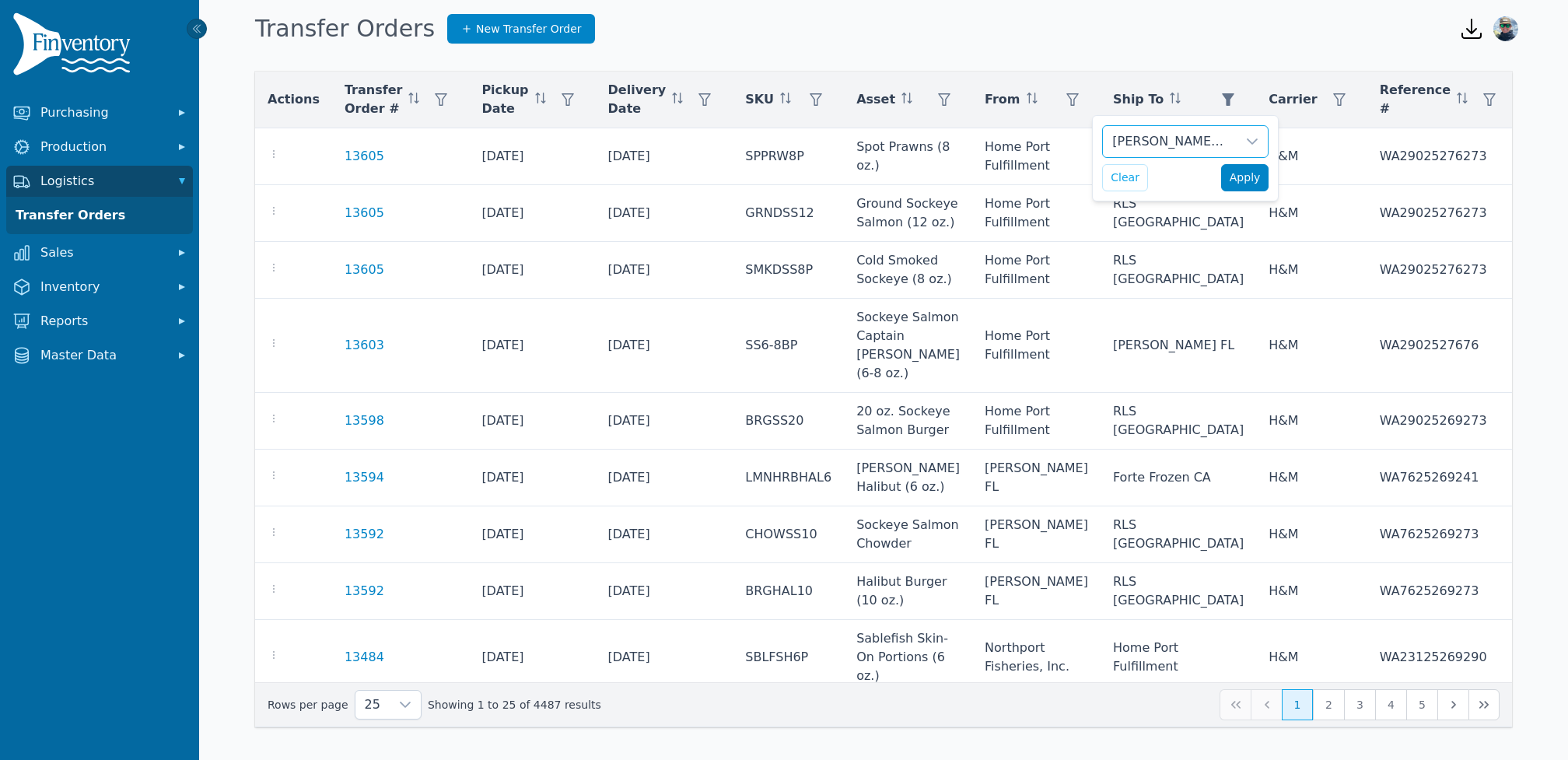
click at [1223, 174] on button "Apply" at bounding box center [1245, 177] width 49 height 27
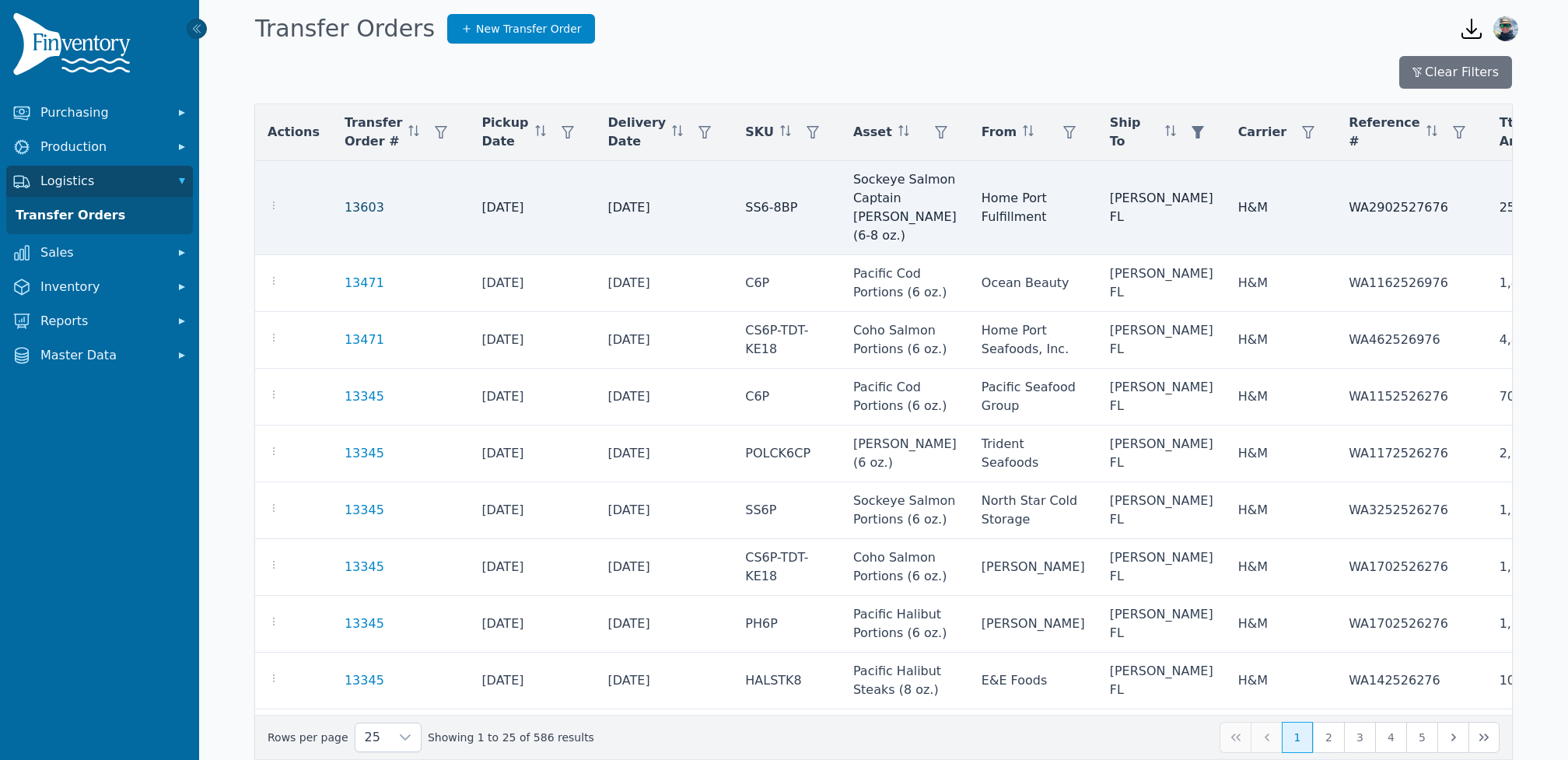
click at [357, 208] on link "13603" at bounding box center [365, 207] width 40 height 19
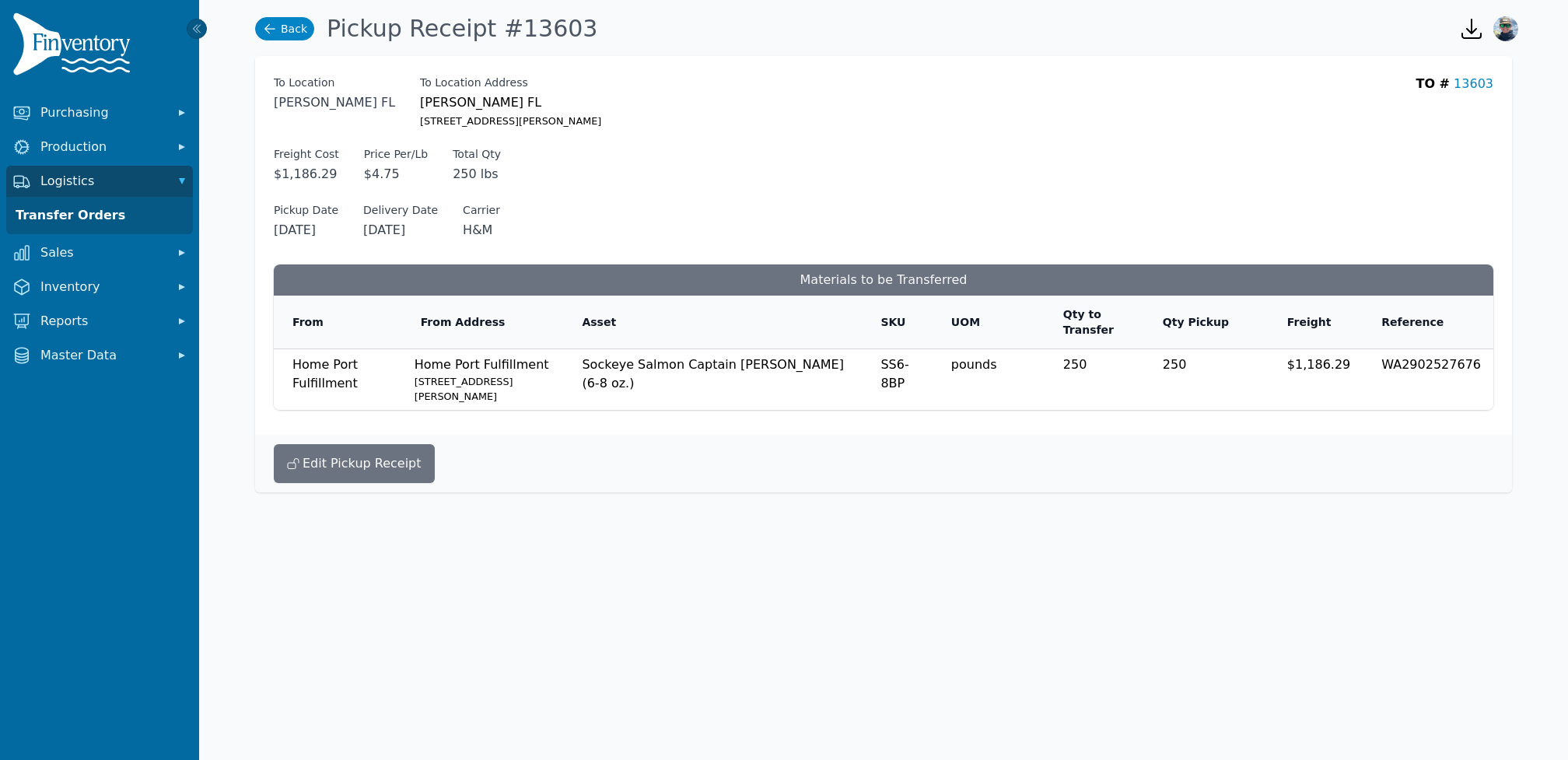
click at [274, 27] on icon at bounding box center [270, 29] width 16 height 16
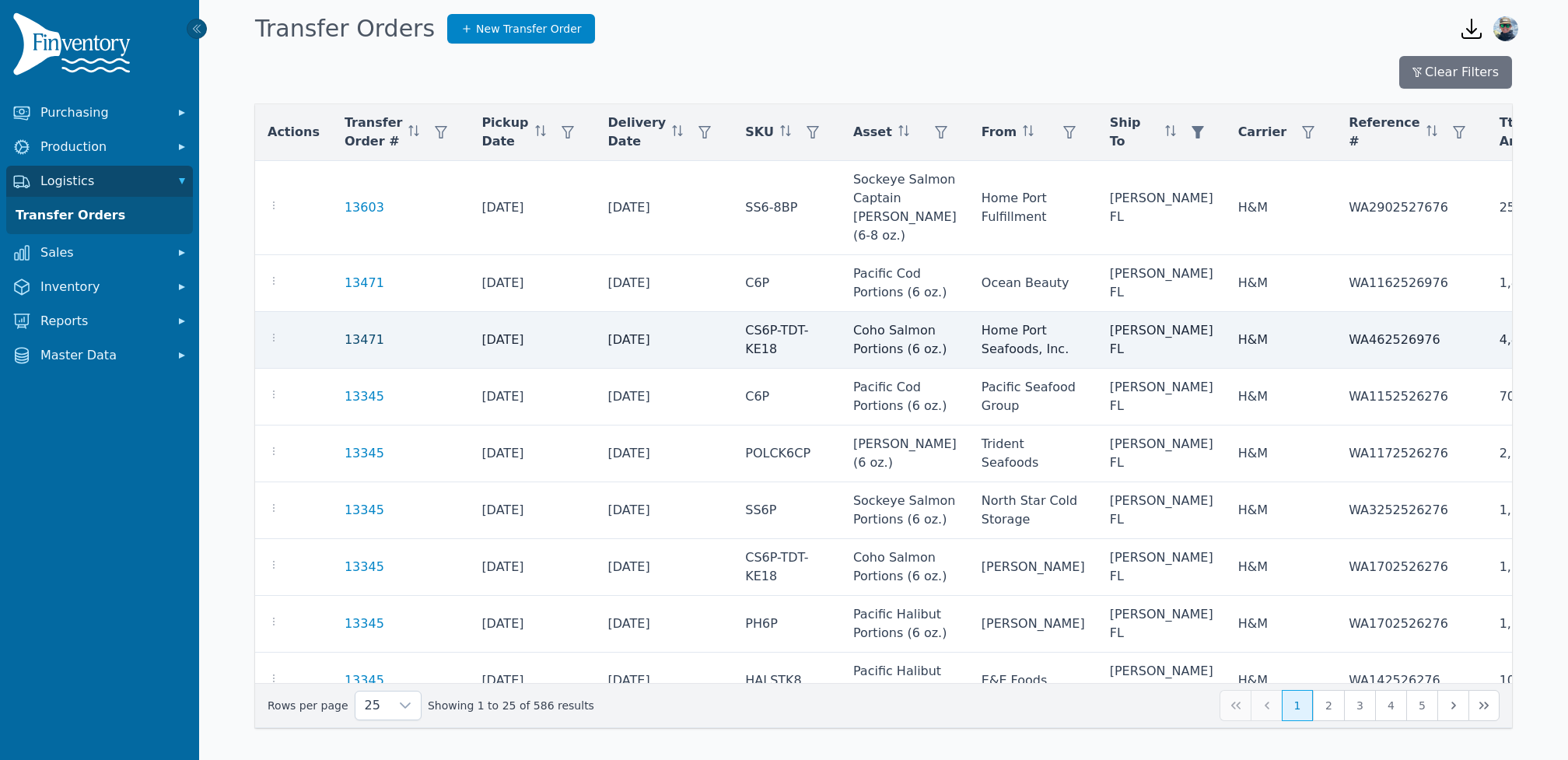
click at [347, 332] on link "13471" at bounding box center [365, 340] width 40 height 19
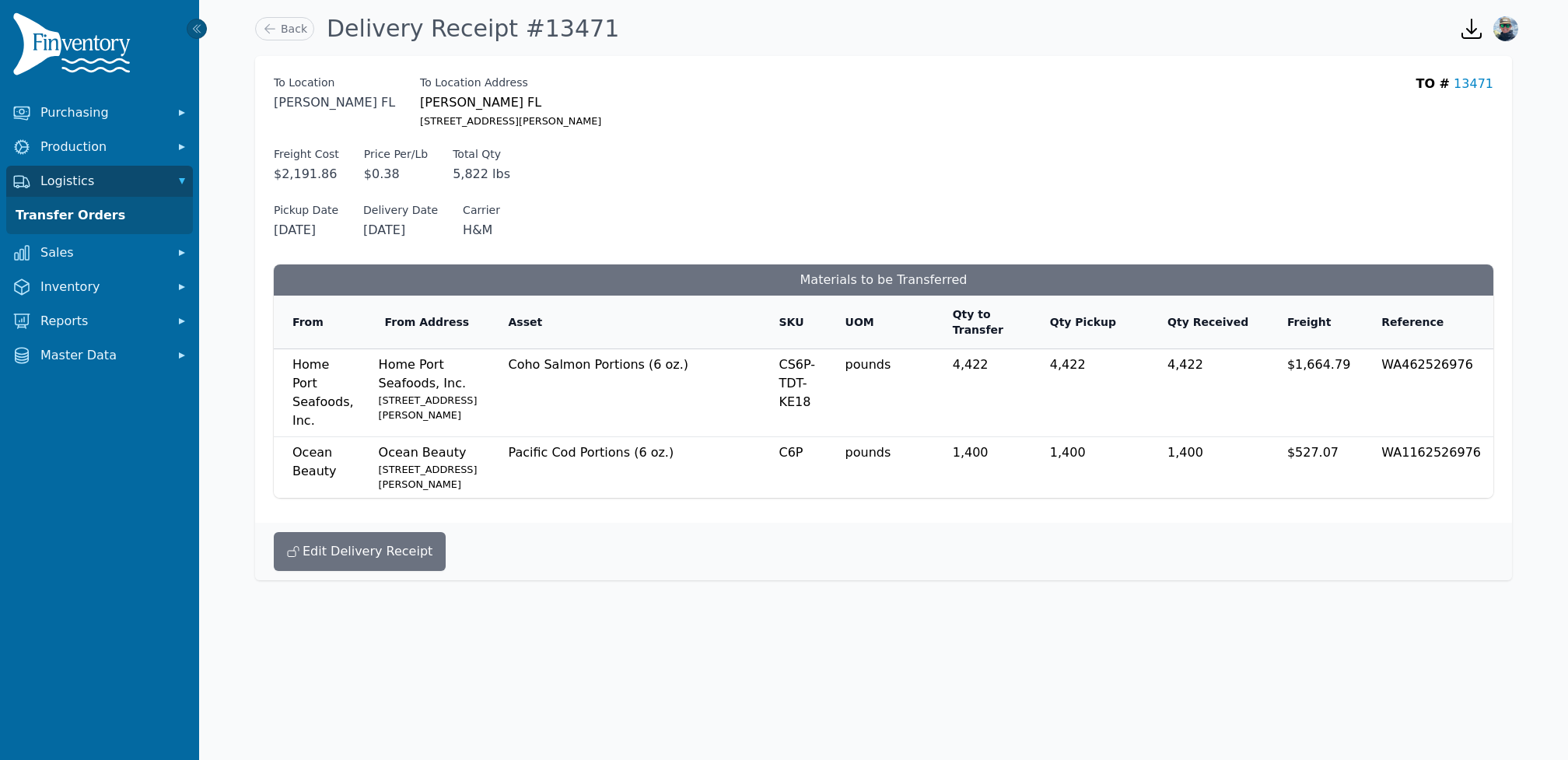
click at [1198, 361] on span "4,422" at bounding box center [1186, 364] width 36 height 15
click at [1203, 460] on span "1,400" at bounding box center [1186, 452] width 36 height 15
